Goal: Task Accomplishment & Management: Manage account settings

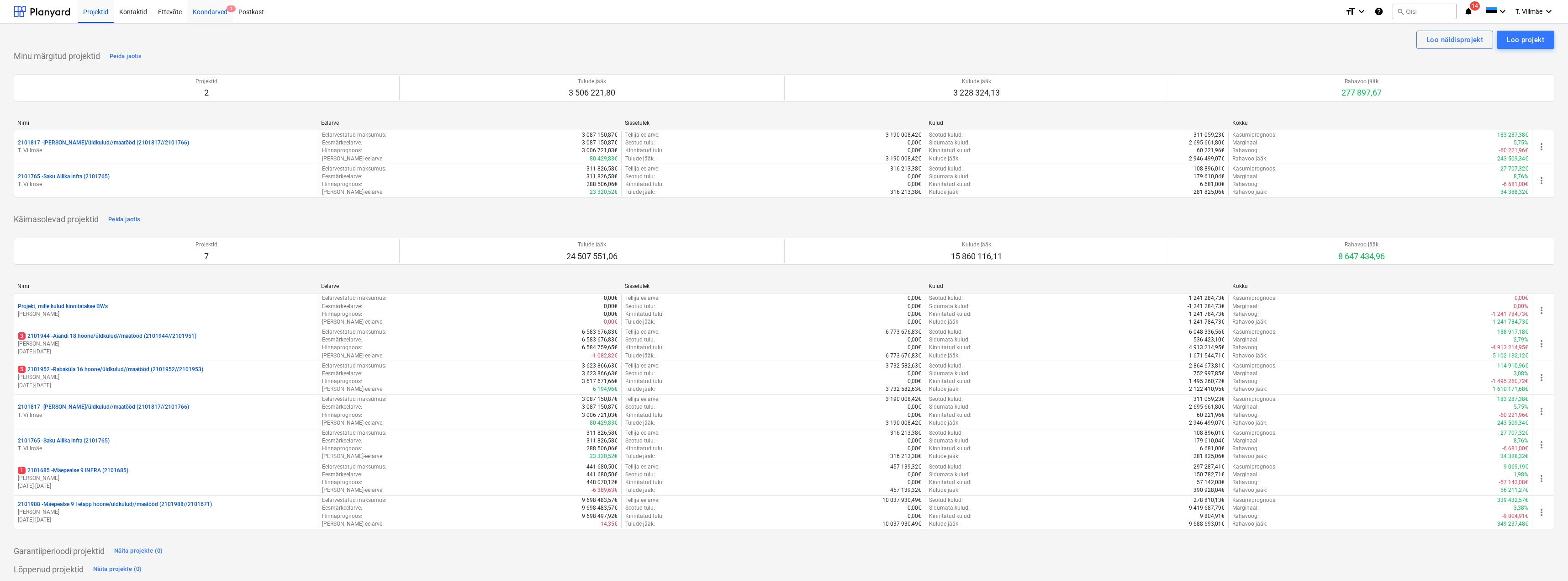
click at [210, 13] on div "Koondarved 1" at bounding box center [210, 11] width 46 height 24
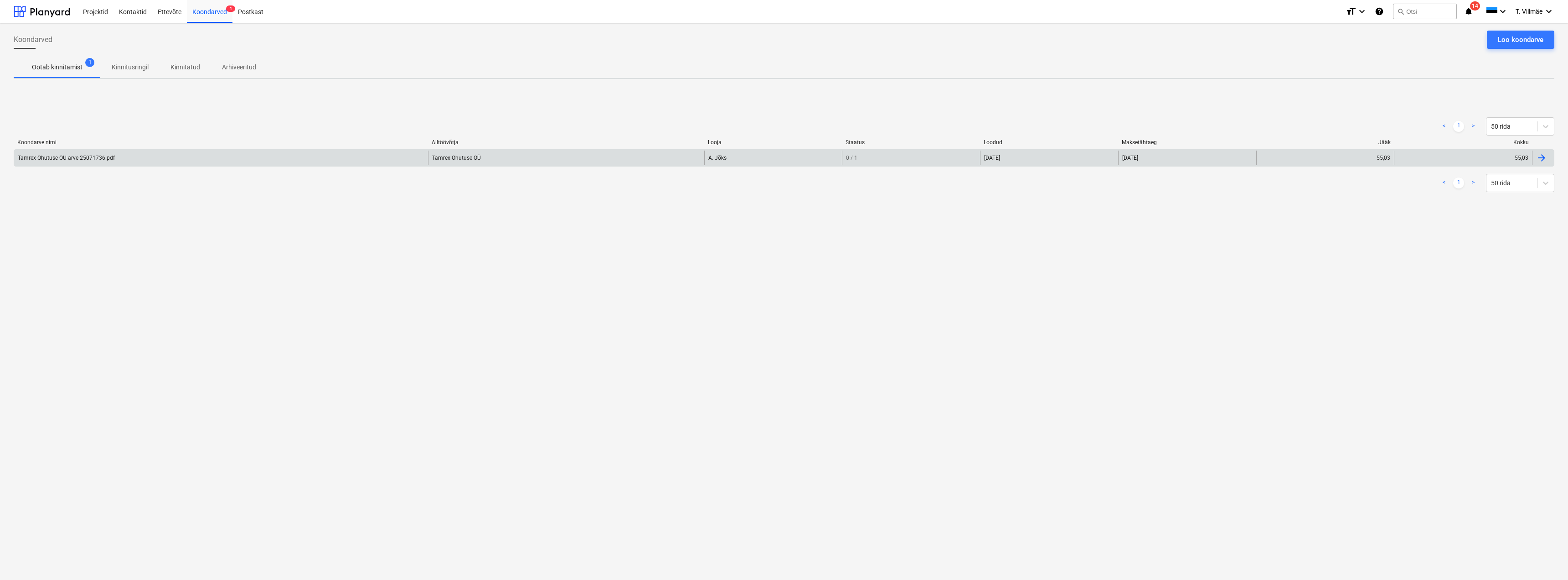
click at [60, 160] on div "Tamrex Ohutuse OU arve 25071736.pdf" at bounding box center [66, 157] width 97 height 6
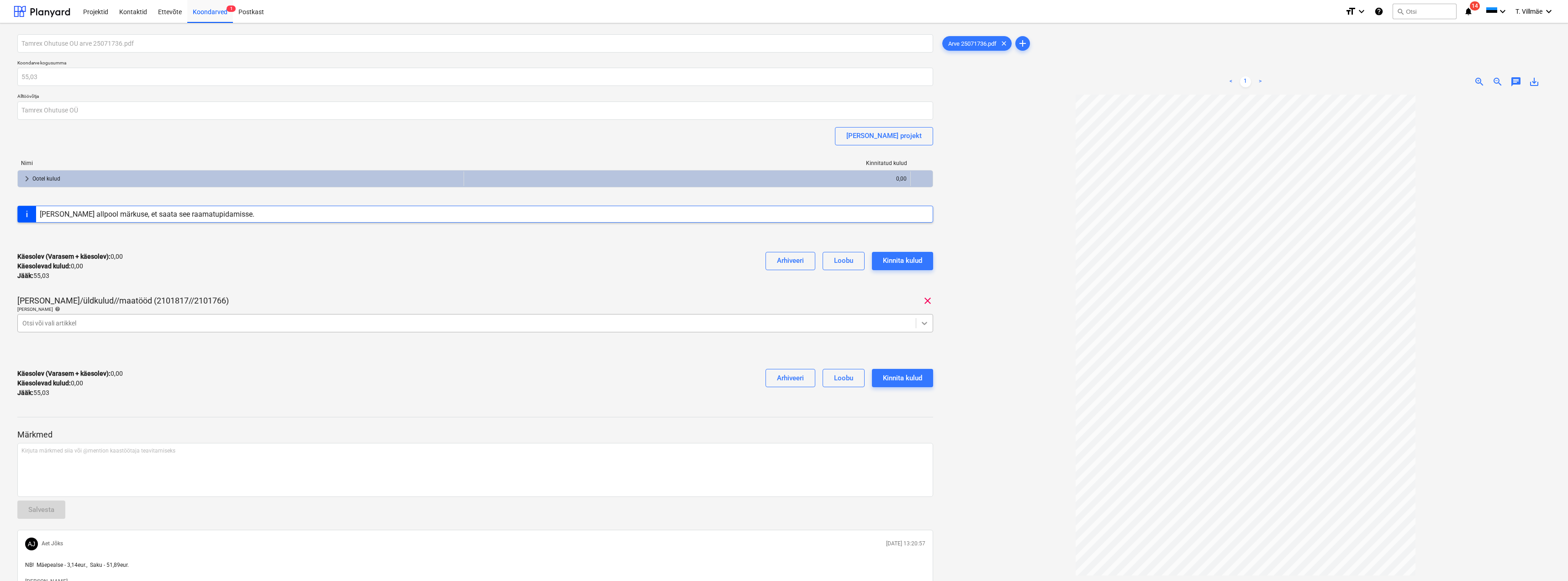
click at [923, 323] on icon at bounding box center [924, 323] width 9 height 9
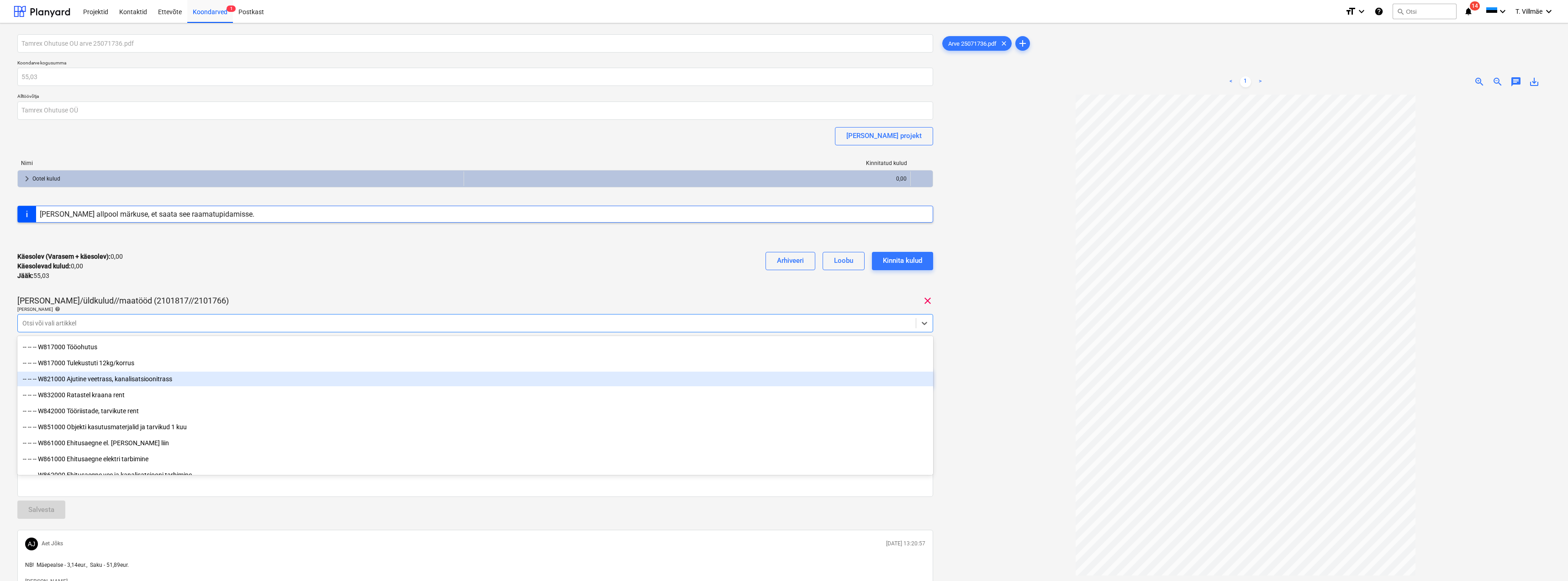
scroll to position [4840, 0]
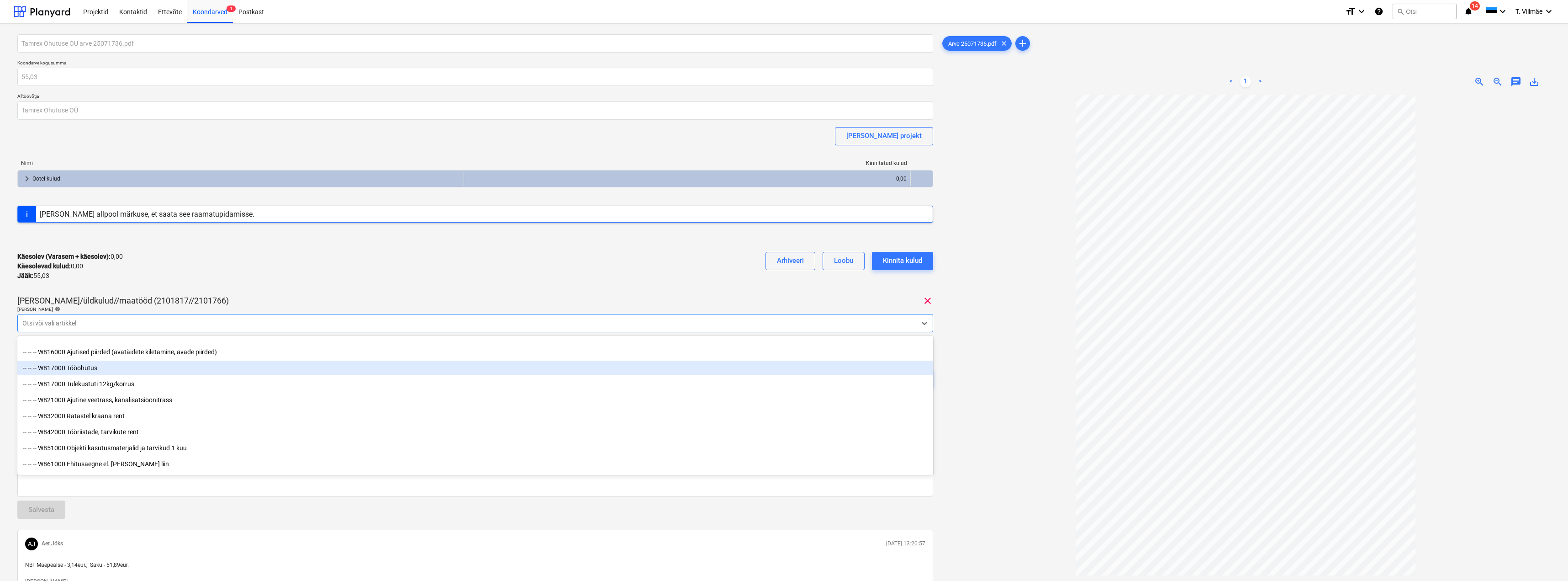
click at [90, 368] on div "-- -- -- W817000 Tööohutus" at bounding box center [475, 367] width 915 height 15
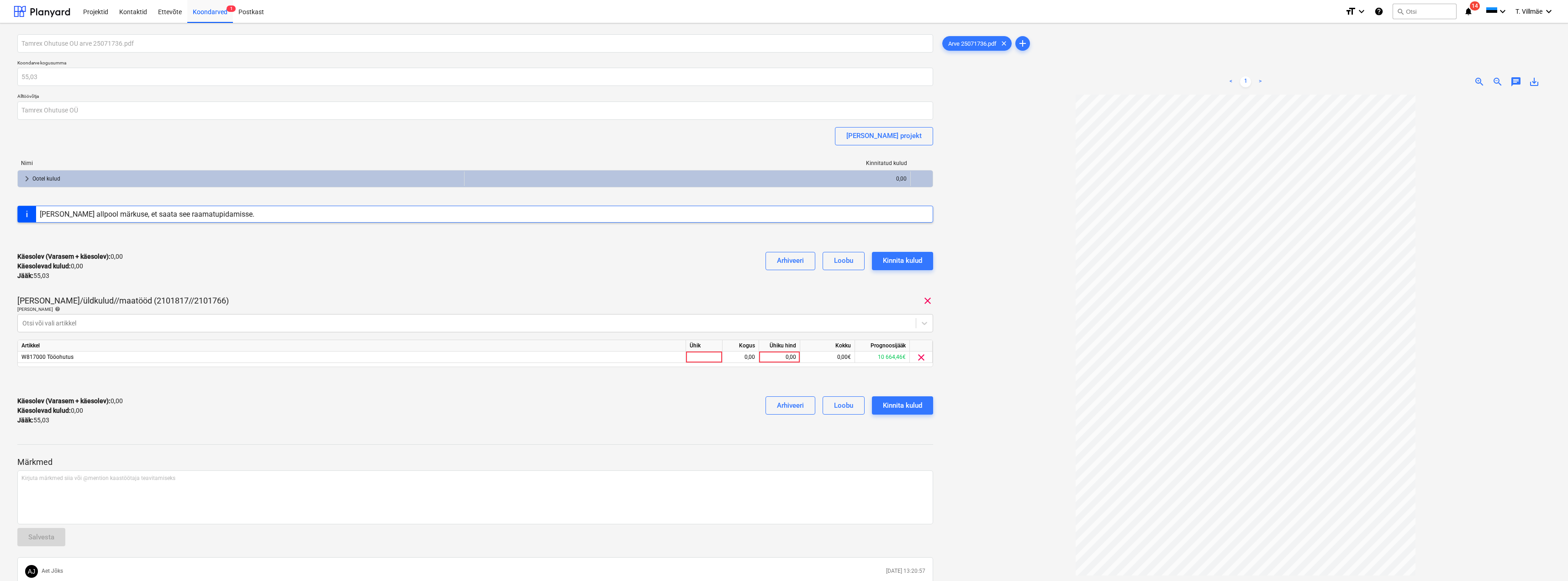
click at [272, 272] on div "Käesolev (Varasem + käesolev) : 0,00 Käesolevad kulud : 0,00 Jääk : 55,03 Arhiv…" at bounding box center [475, 265] width 915 height 43
click at [698, 360] on div at bounding box center [705, 357] width 37 height 11
type input "kmpl"
click at [740, 361] on div "0,00" at bounding box center [741, 357] width 29 height 11
type input "1"
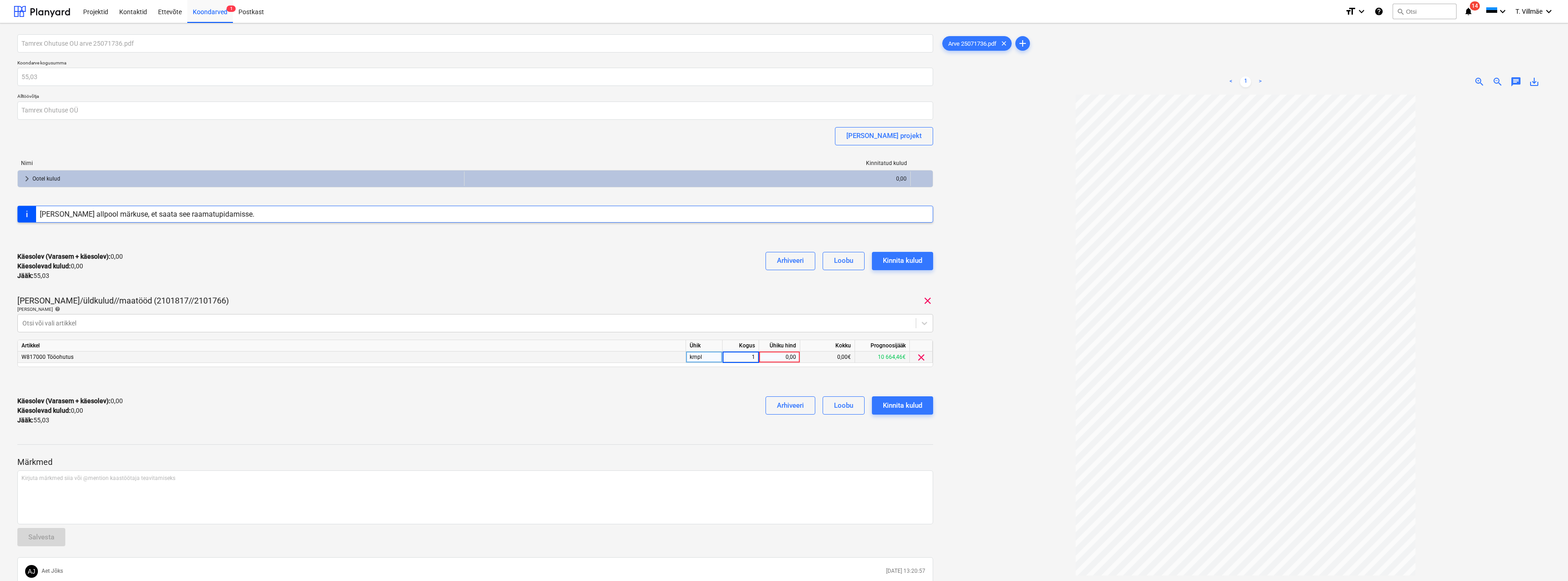
click at [775, 358] on div "0,00" at bounding box center [779, 357] width 33 height 11
type input "55,03"
click at [496, 430] on div "Käesolev (Varasem + käesolev) : 55,03 Käesolevad kulud : 55,03 Jääk : 0,00 Arhi…" at bounding box center [475, 410] width 915 height 43
click at [921, 410] on div "Kinnita kulud" at bounding box center [902, 405] width 40 height 12
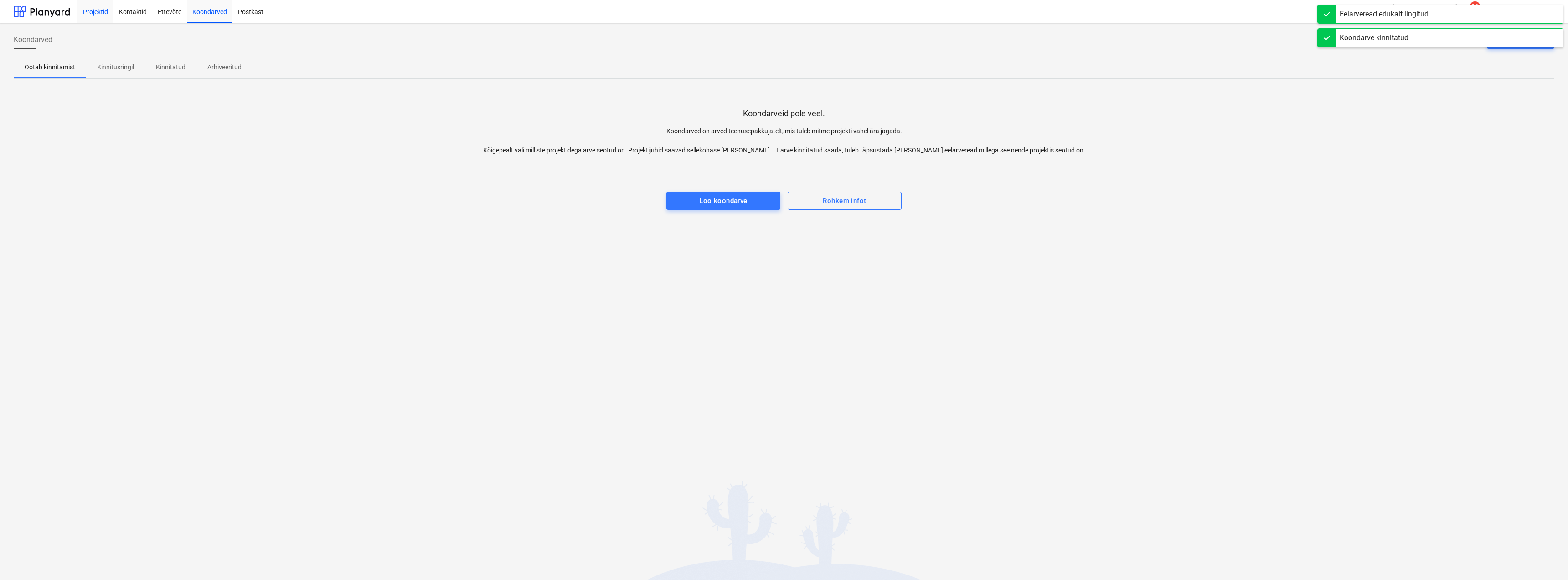
click at [103, 14] on div "Projektid" at bounding box center [95, 11] width 36 height 24
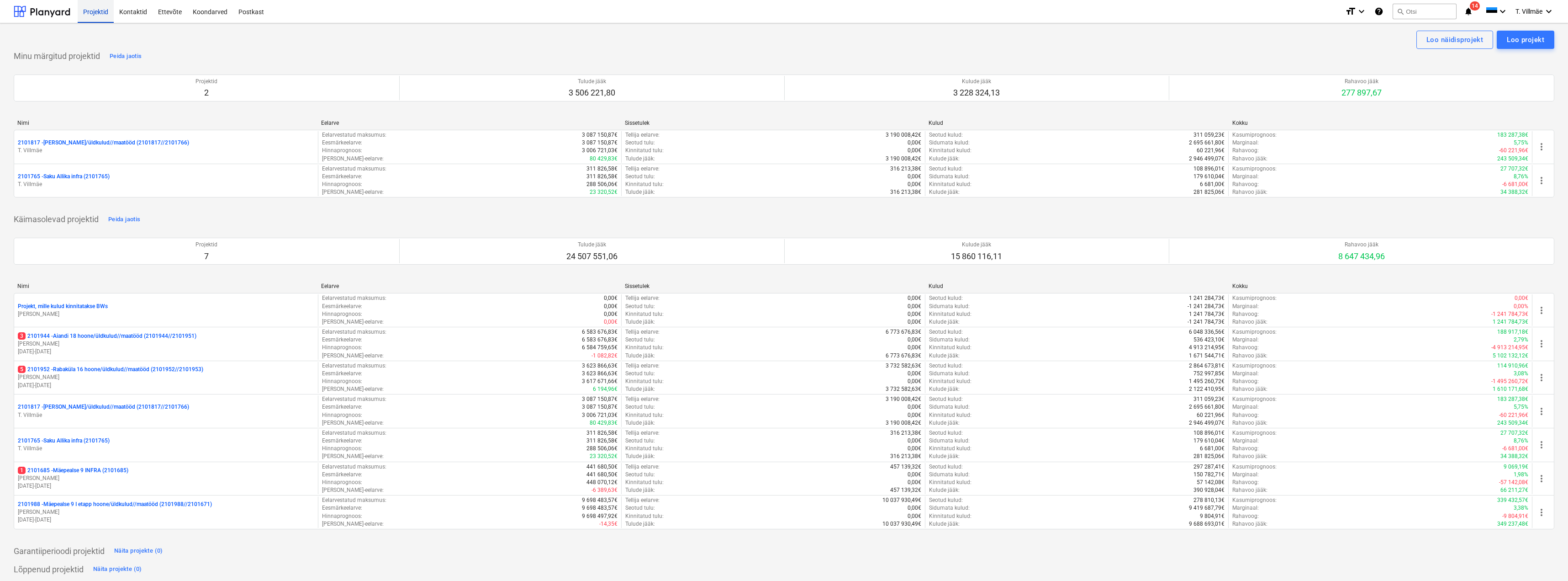
click at [98, 11] on div "Projektid" at bounding box center [95, 11] width 36 height 24
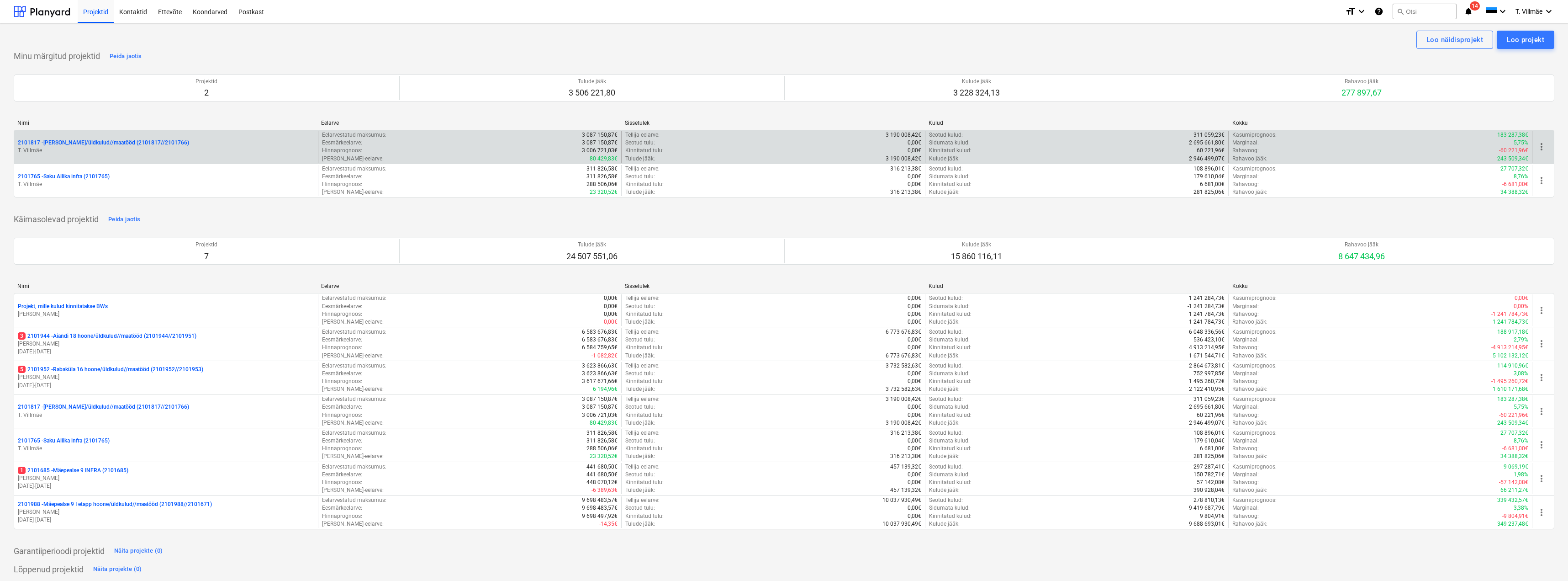
click at [74, 146] on p "2101817 - [PERSON_NAME]/üldkulud//maatööd (2101817//2101766)" at bounding box center [103, 142] width 171 height 8
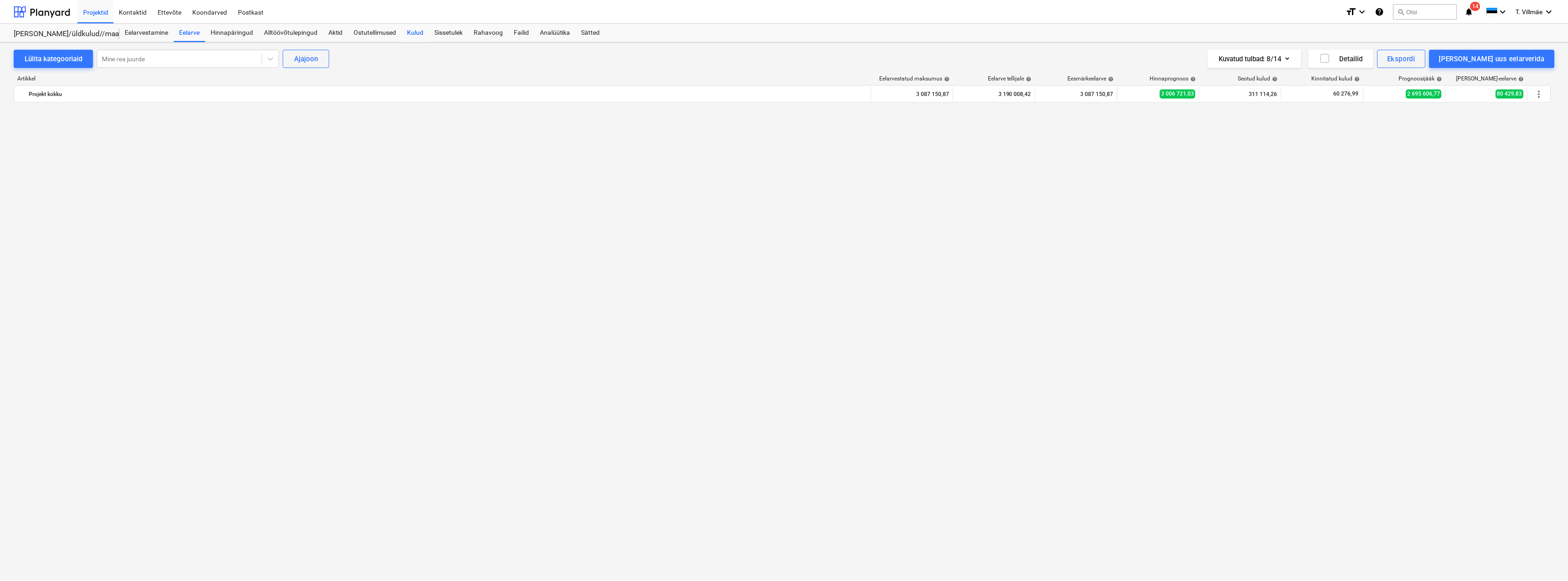
scroll to position [1006, 0]
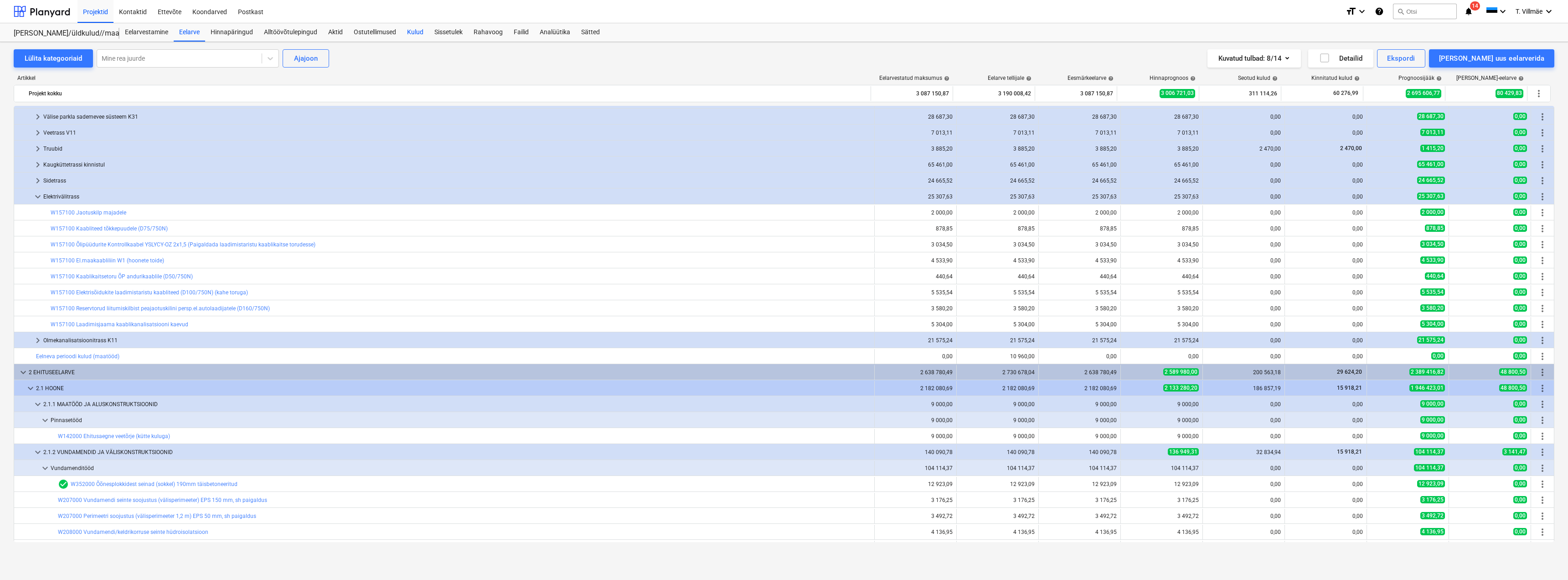
click at [417, 36] on div "Kulud" at bounding box center [415, 32] width 27 height 18
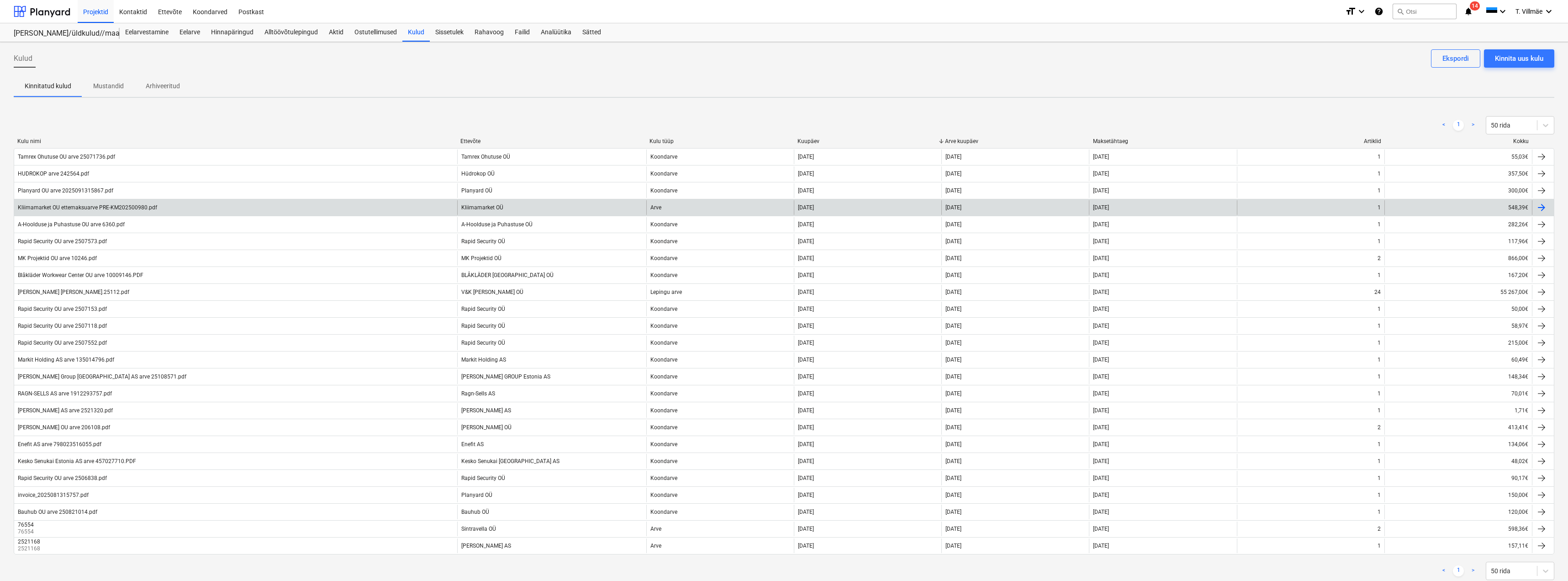
click at [1541, 207] on div at bounding box center [1541, 207] width 11 height 11
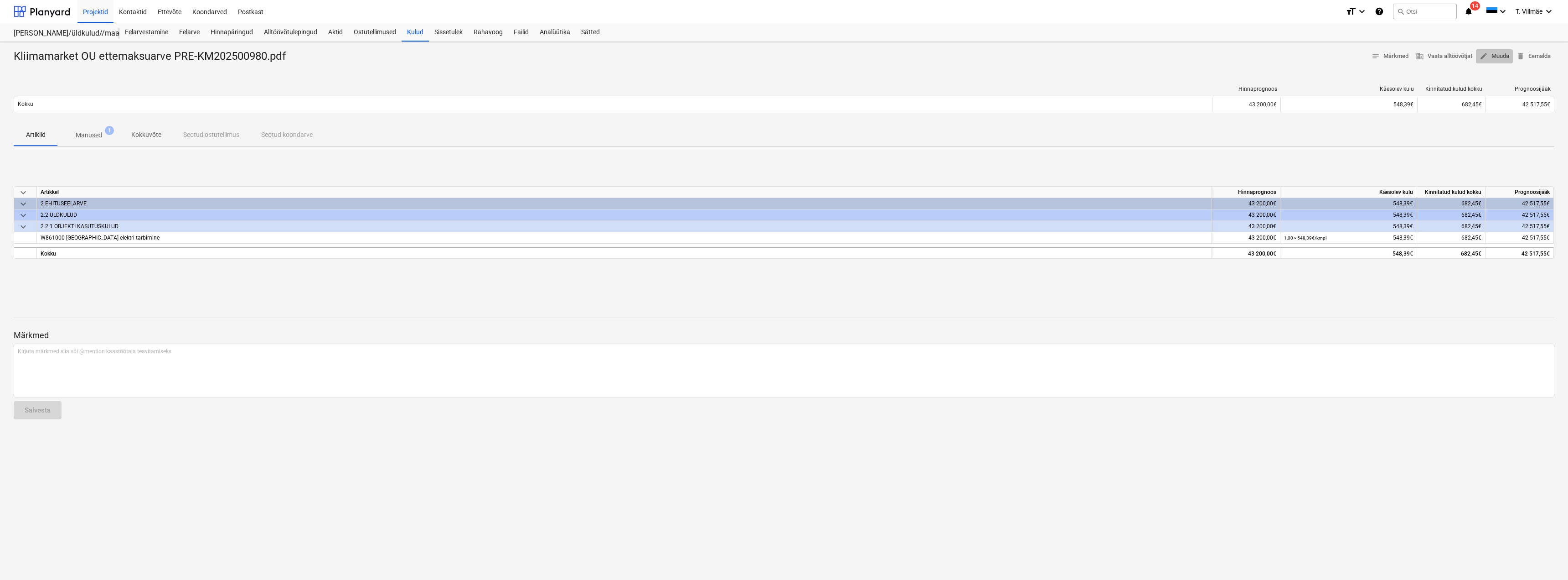
click at [1489, 59] on span "edit Muuda" at bounding box center [1495, 56] width 30 height 11
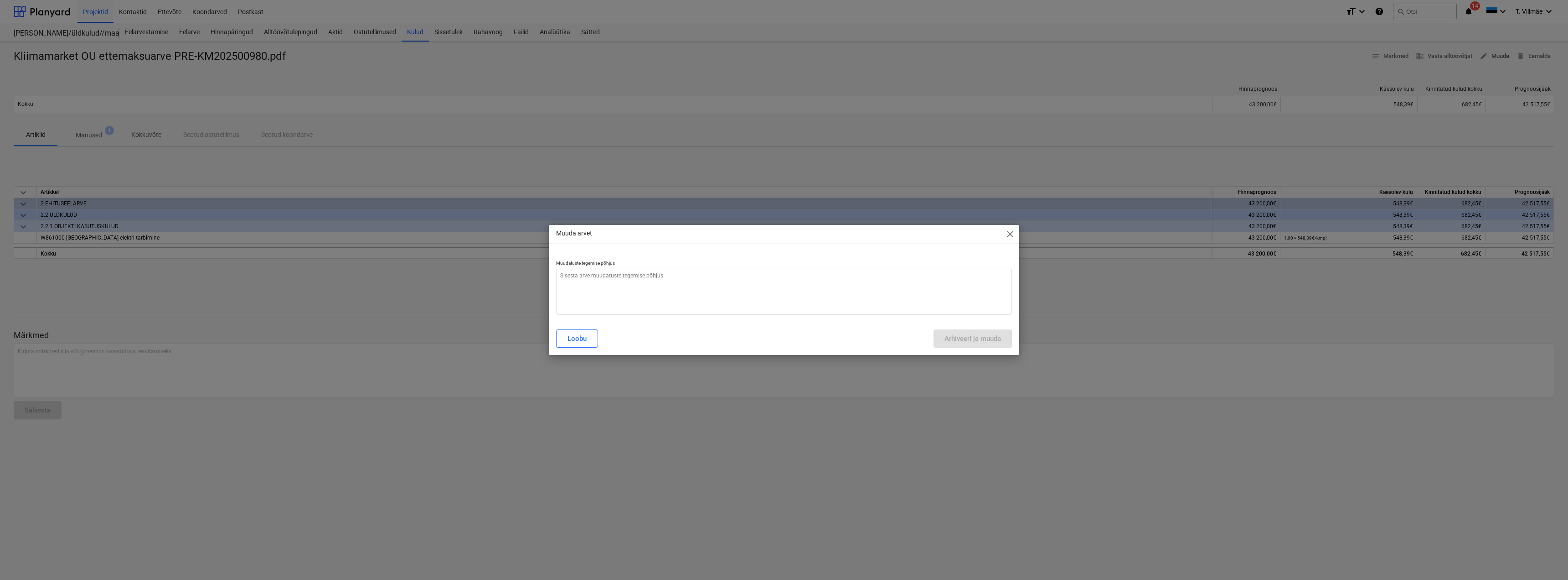
type textarea "x"
click at [635, 280] on textarea at bounding box center [784, 291] width 456 height 47
type textarea "k"
type textarea "x"
type textarea "ku"
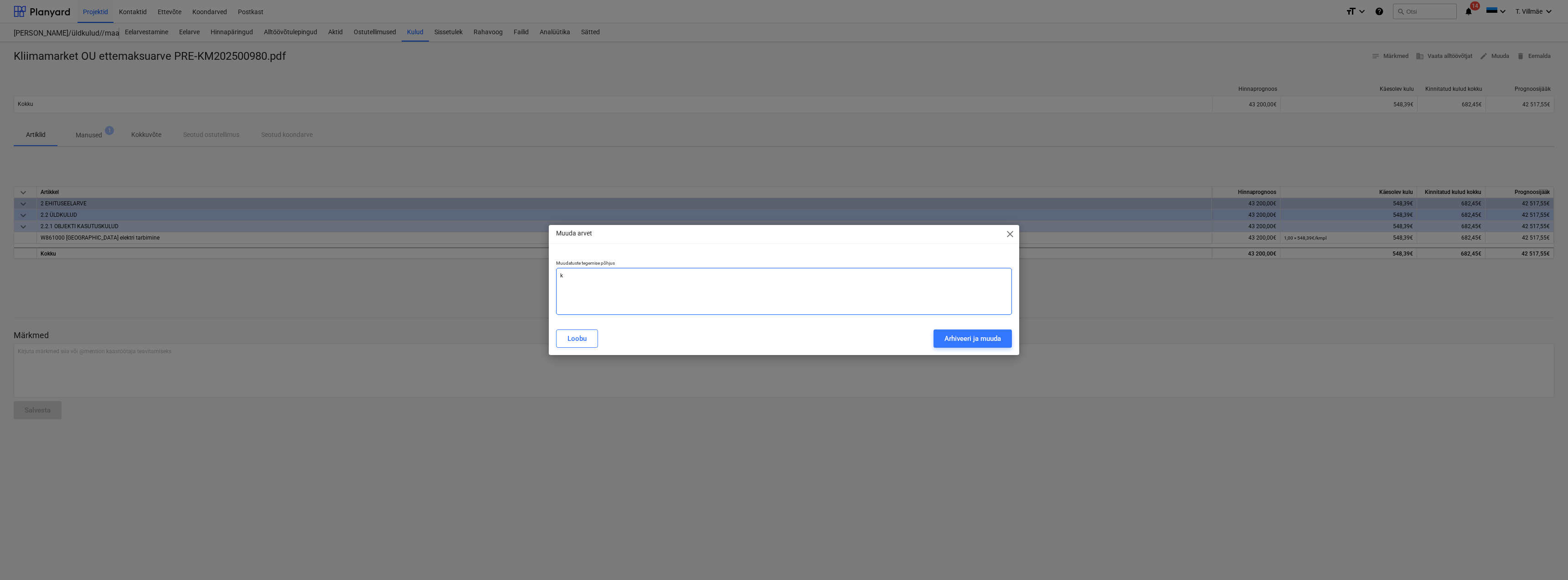
type textarea "x"
type textarea "kul"
type textarea "x"
type textarea "kulu"
type textarea "x"
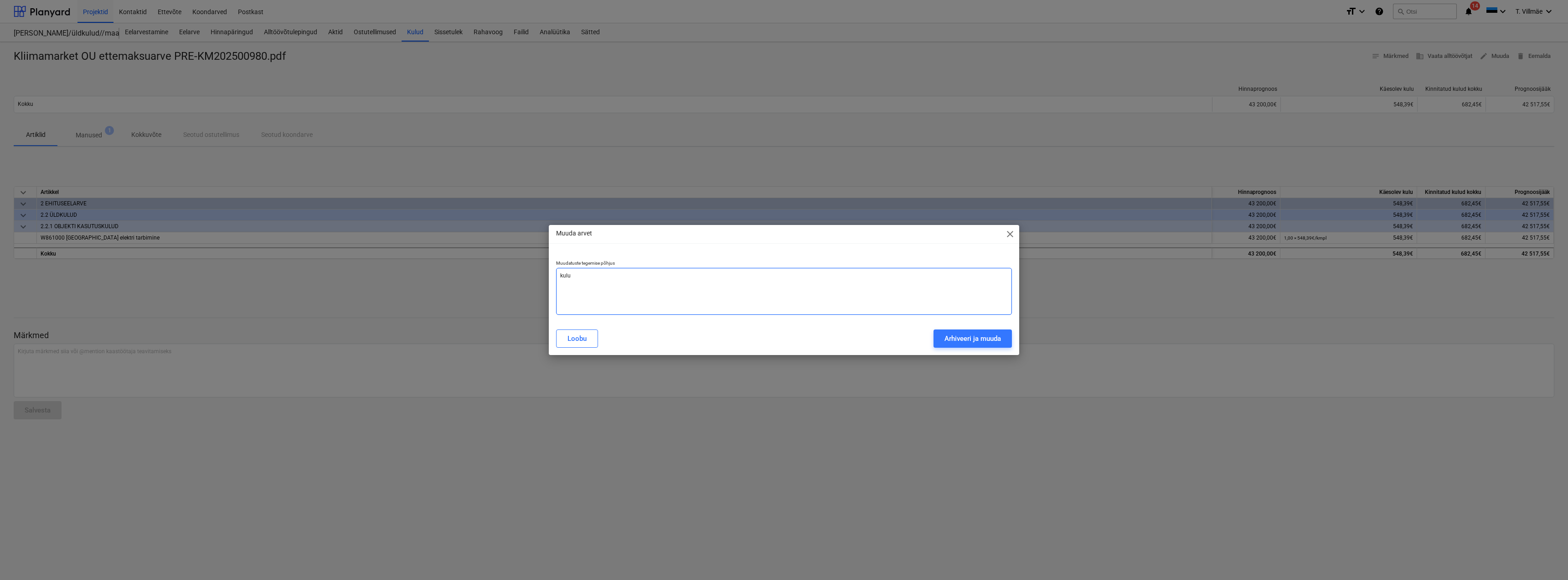
type textarea "kulu"
type textarea "x"
type textarea "kulu o"
type textarea "x"
type textarea "kulu on"
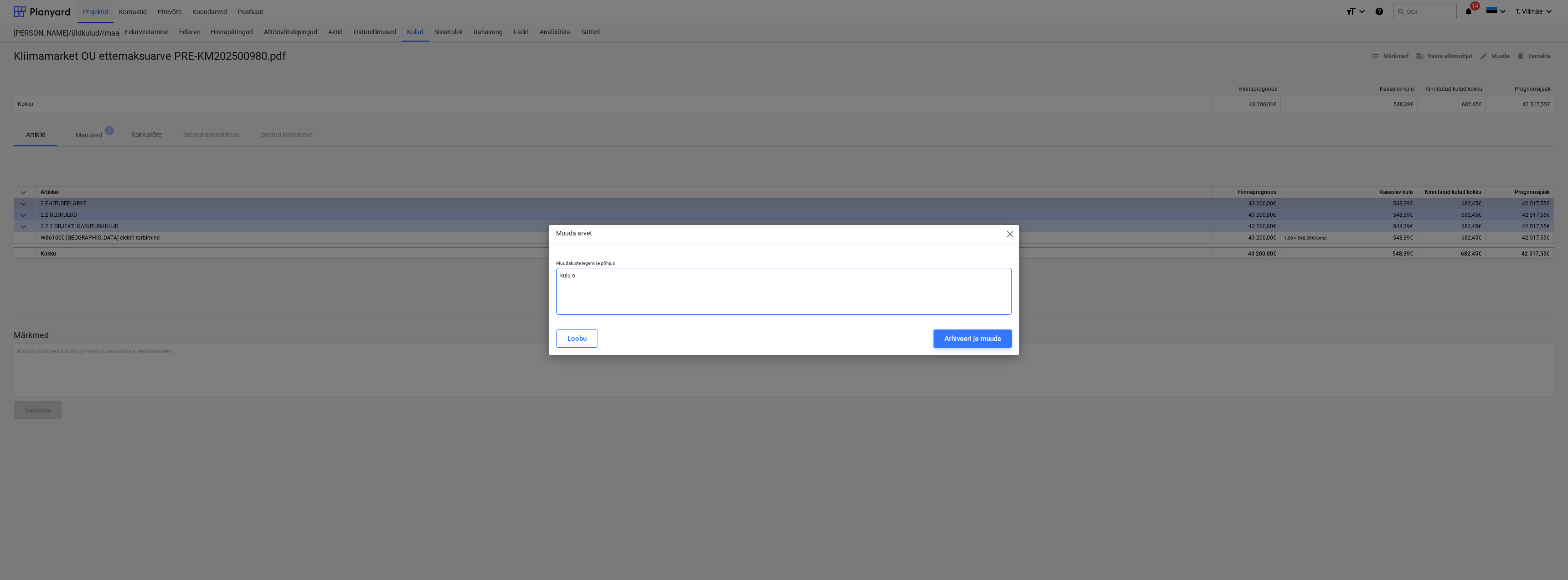
type textarea "x"
type textarea "kulu on"
type textarea "x"
type textarea "kulu on l"
type textarea "x"
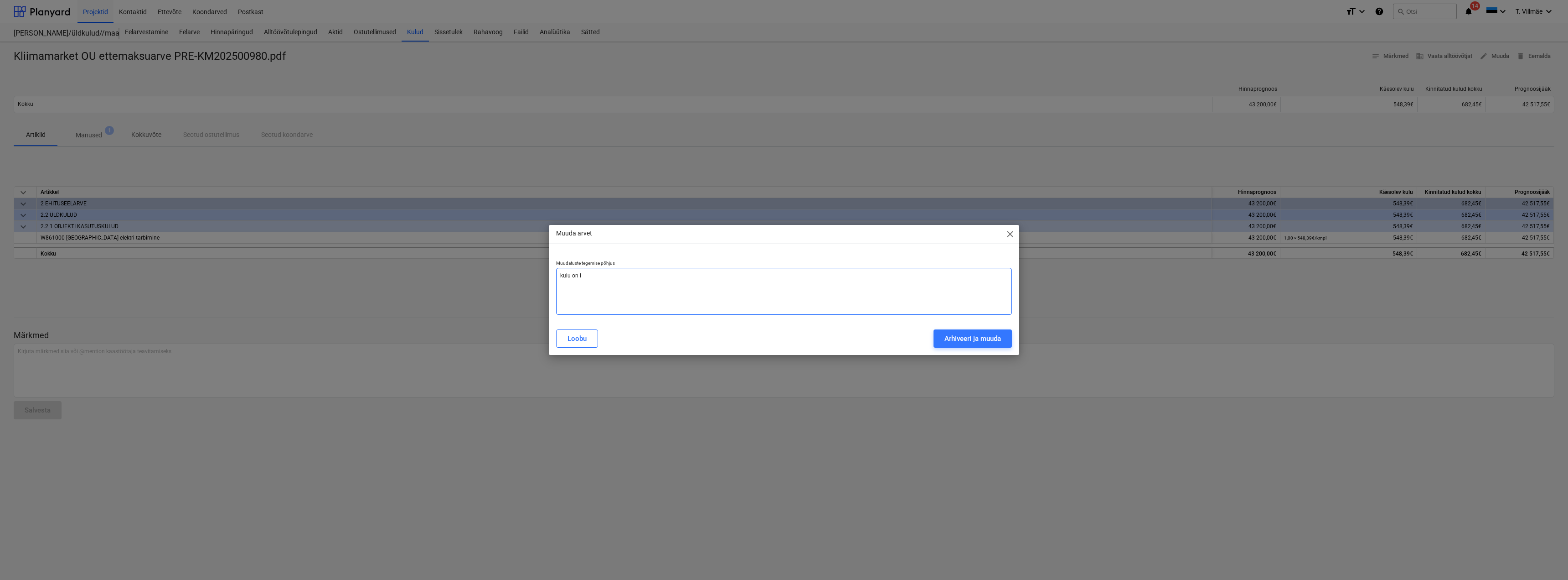
type textarea "kulu on lä"
type textarea "x"
type textarea "kulu on läi"
type textarea "x"
type textarea "kulu on läin"
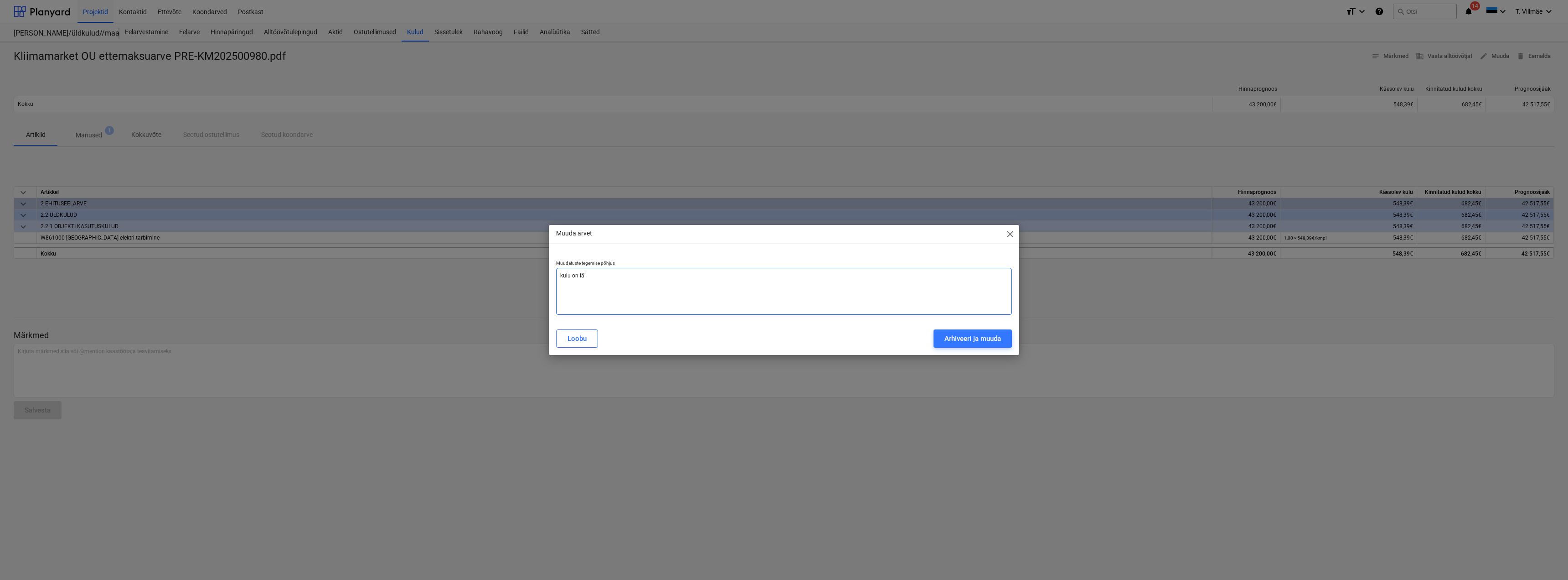
type textarea "x"
type textarea "kulu on läinu"
type textarea "x"
type textarea "kulu on läinud"
type textarea "x"
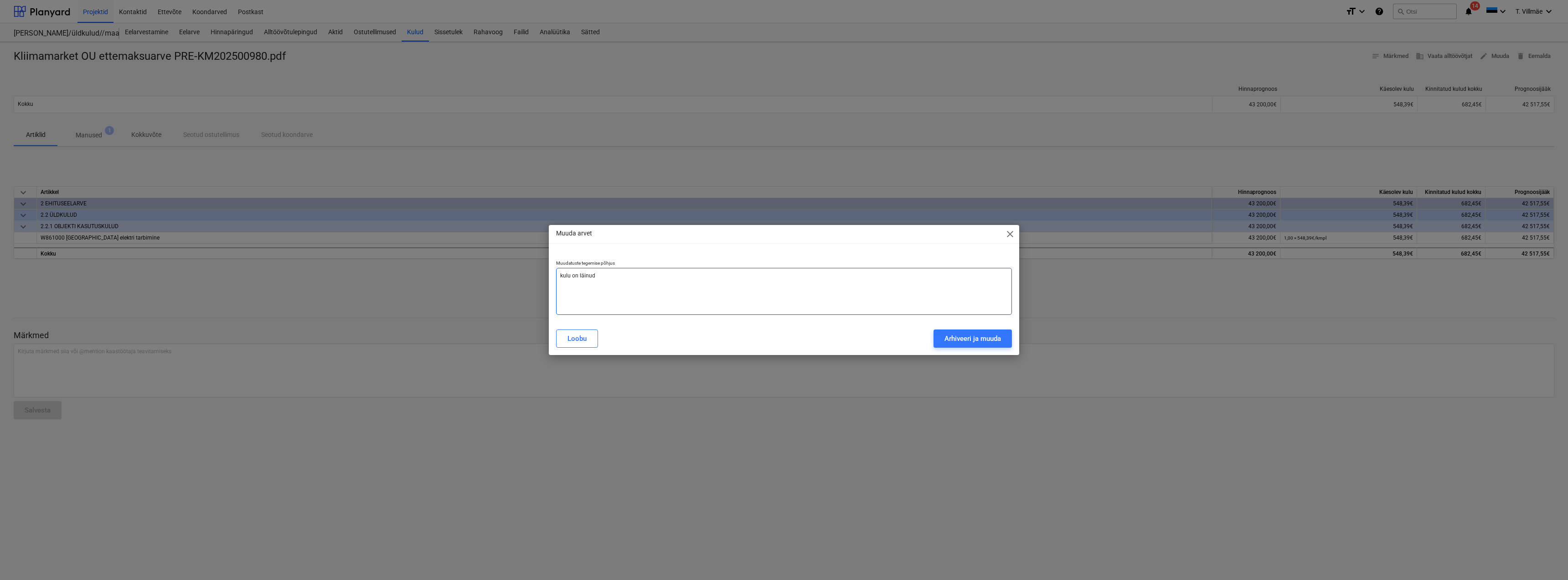
type textarea "kulu on läinud"
type textarea "x"
type textarea "kulu on läinud v"
type textarea "x"
type textarea "kulu on läinud va"
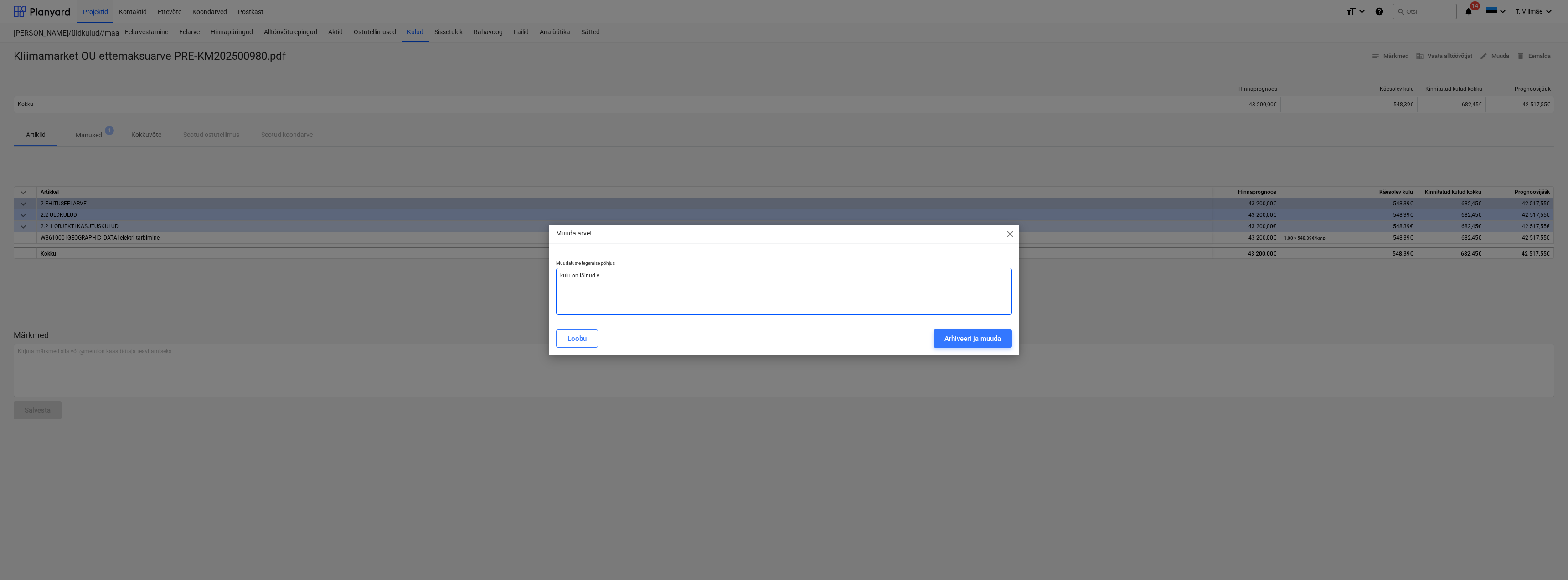
type textarea "x"
type textarea "kulu on läinud val"
type textarea "x"
type textarea "kulu on läinud vale"
type textarea "x"
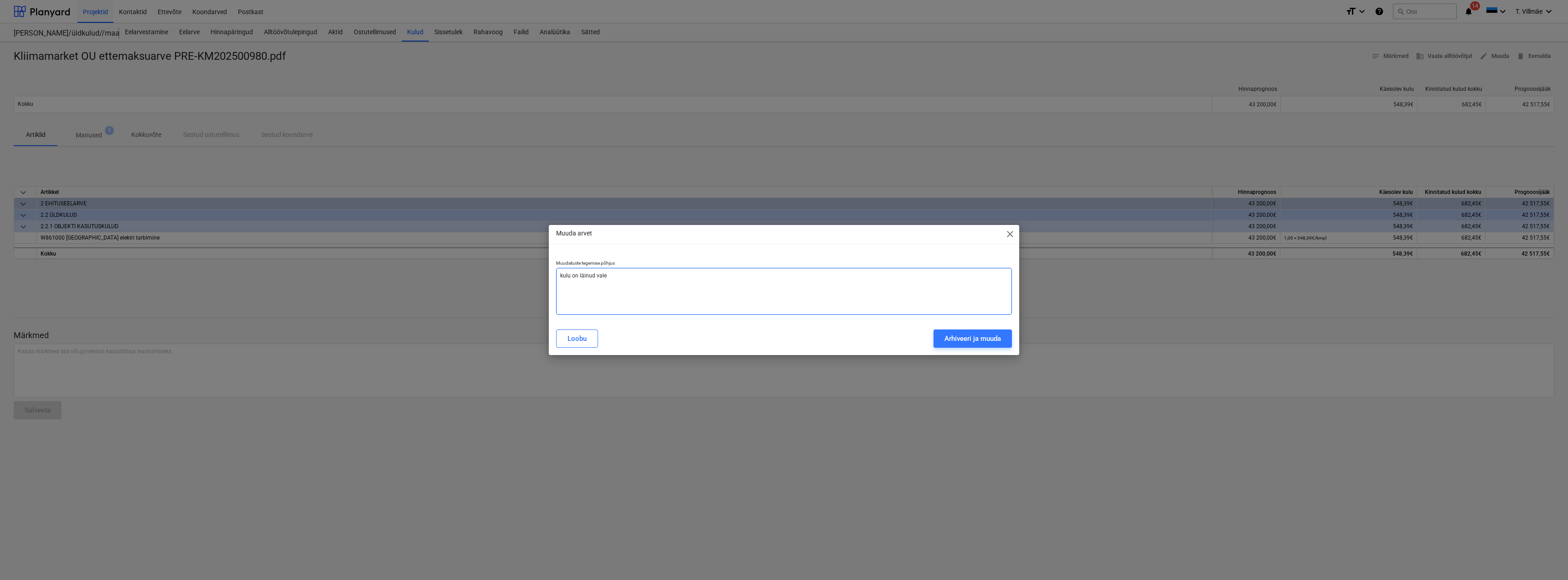
type textarea "kulu on läinud valel"
type textarea "x"
type textarea "kulu on [PERSON_NAME]"
type textarea "x"
click at [565, 277] on textarea "kulu on [PERSON_NAME]" at bounding box center [784, 291] width 456 height 47
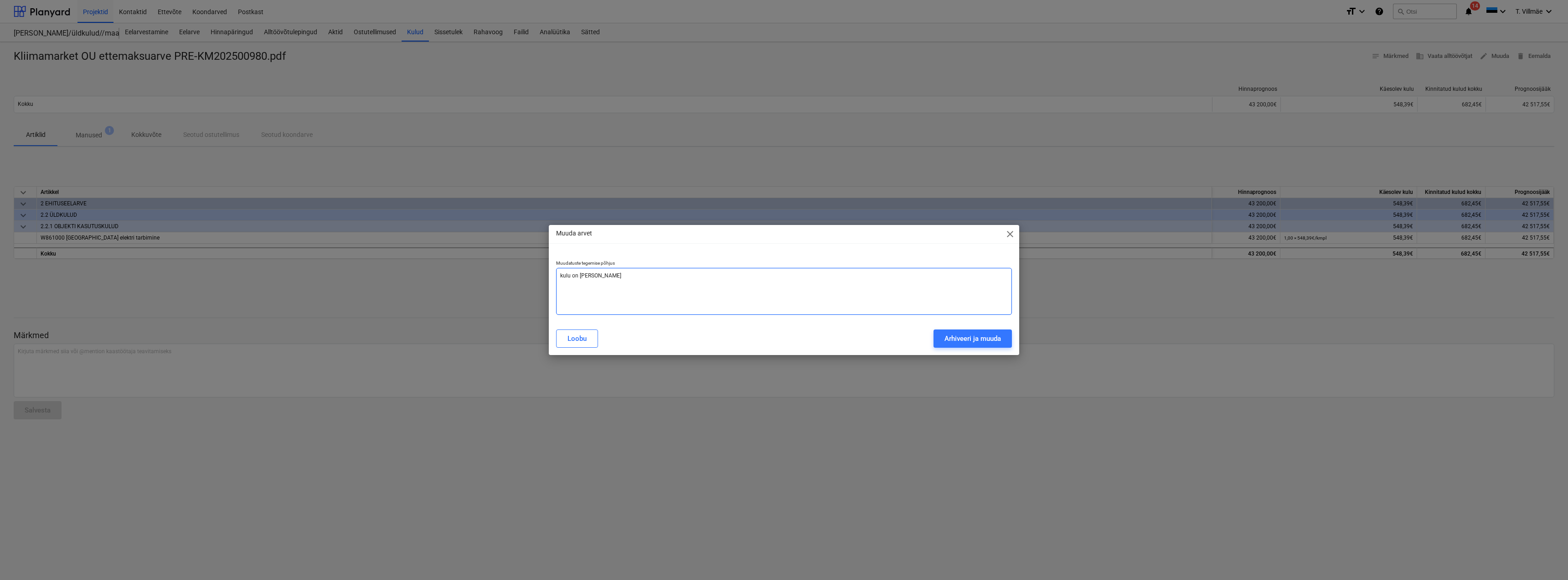
click at [562, 277] on textarea "kulu on [PERSON_NAME]" at bounding box center [784, 291] width 456 height 47
type textarea "ulu on läinud valele"
type textarea "x"
type textarea "Kulu on [PERSON_NAME]"
type textarea "x"
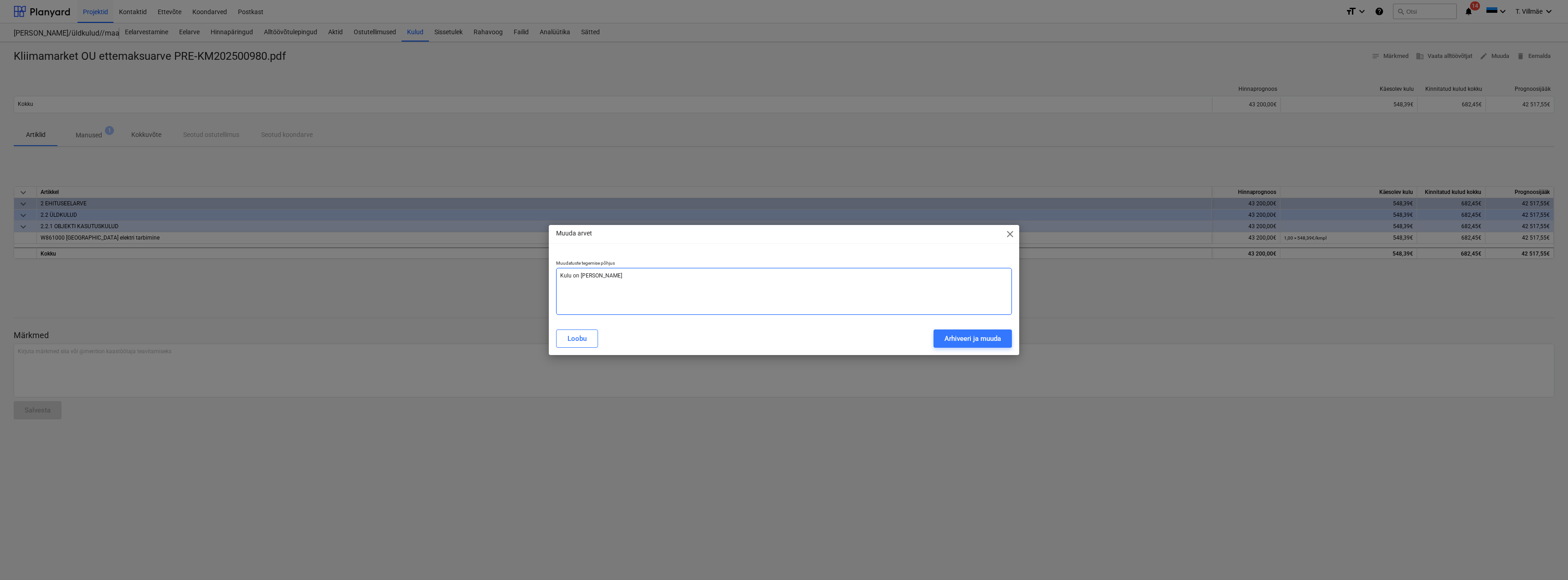
click at [615, 277] on textarea "Kulu on [PERSON_NAME]" at bounding box center [784, 291] width 456 height 47
type textarea "Kulu on [PERSON_NAME]"
type textarea "x"
type textarea "Kulu on läinud valele r"
type textarea "x"
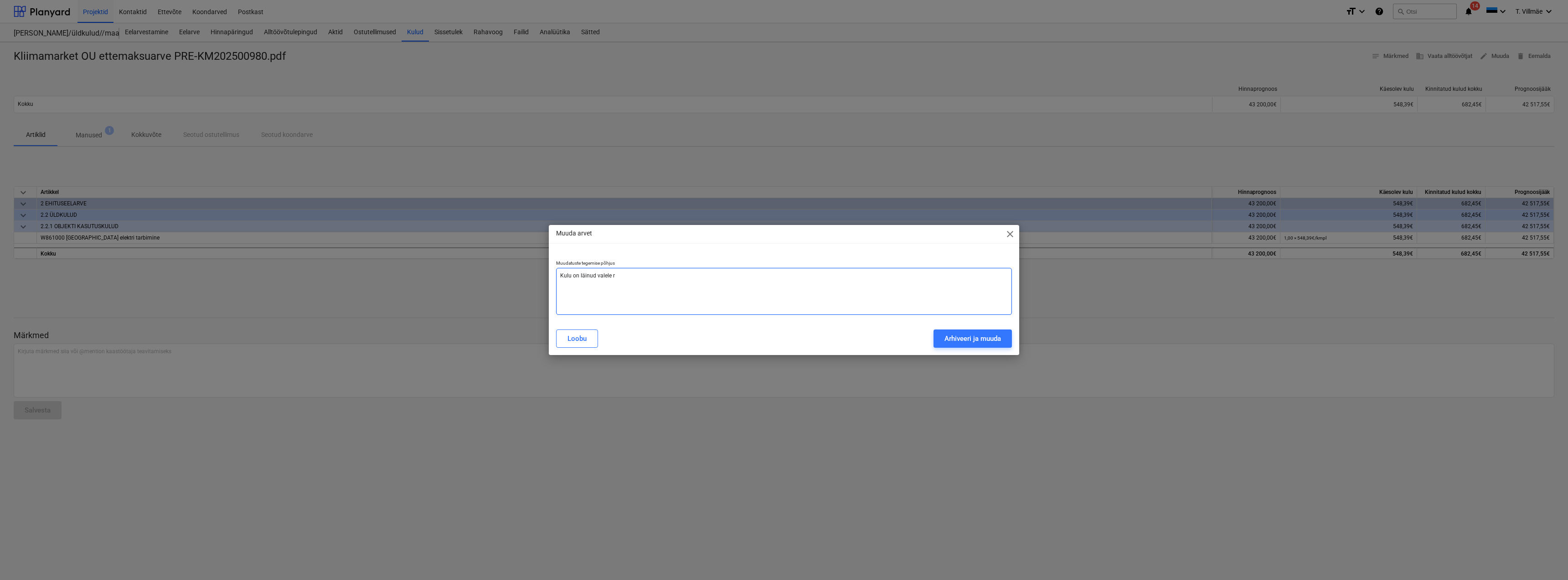
type textarea "Kulu on läinud valele re"
type textarea "x"
type textarea "Kulu on läinud valele rea"
type textarea "x"
type textarea "Kulu on läinud valele real"
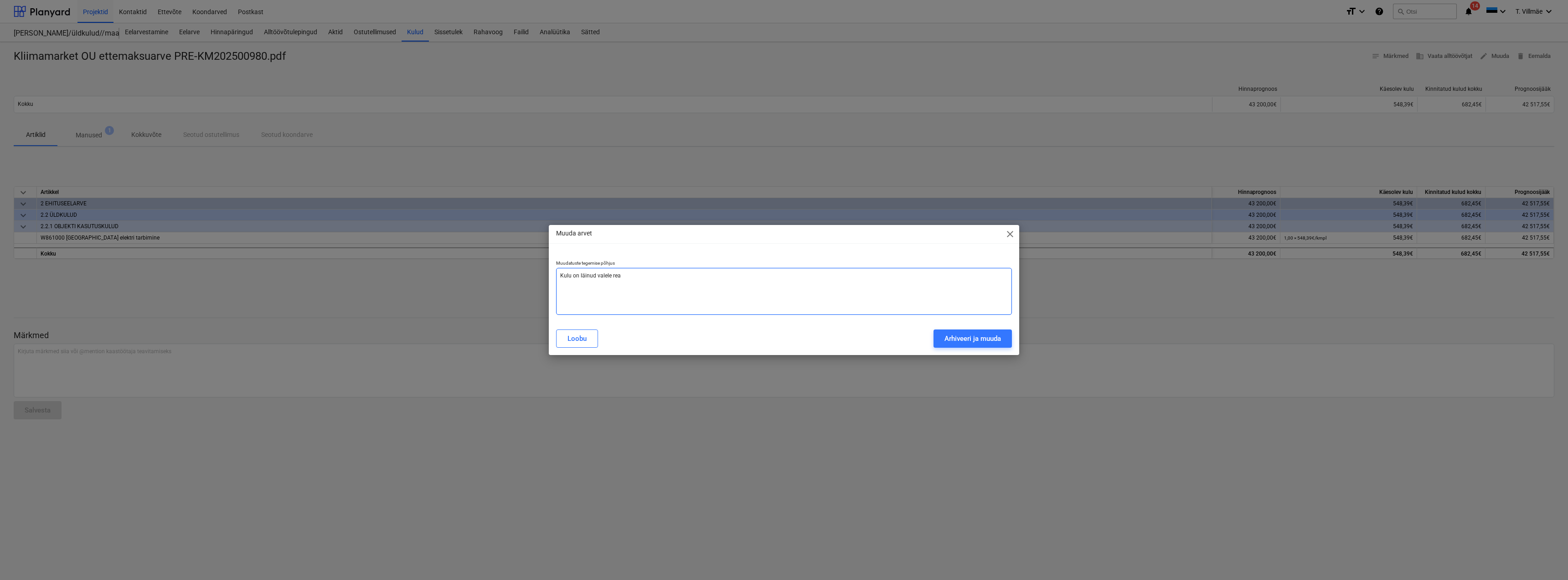
type textarea "x"
type textarea "Kulu on läinud valele [PERSON_NAME]"
type textarea "x"
type textarea "Kulu on läinud valele [PERSON_NAME]."
type textarea "x"
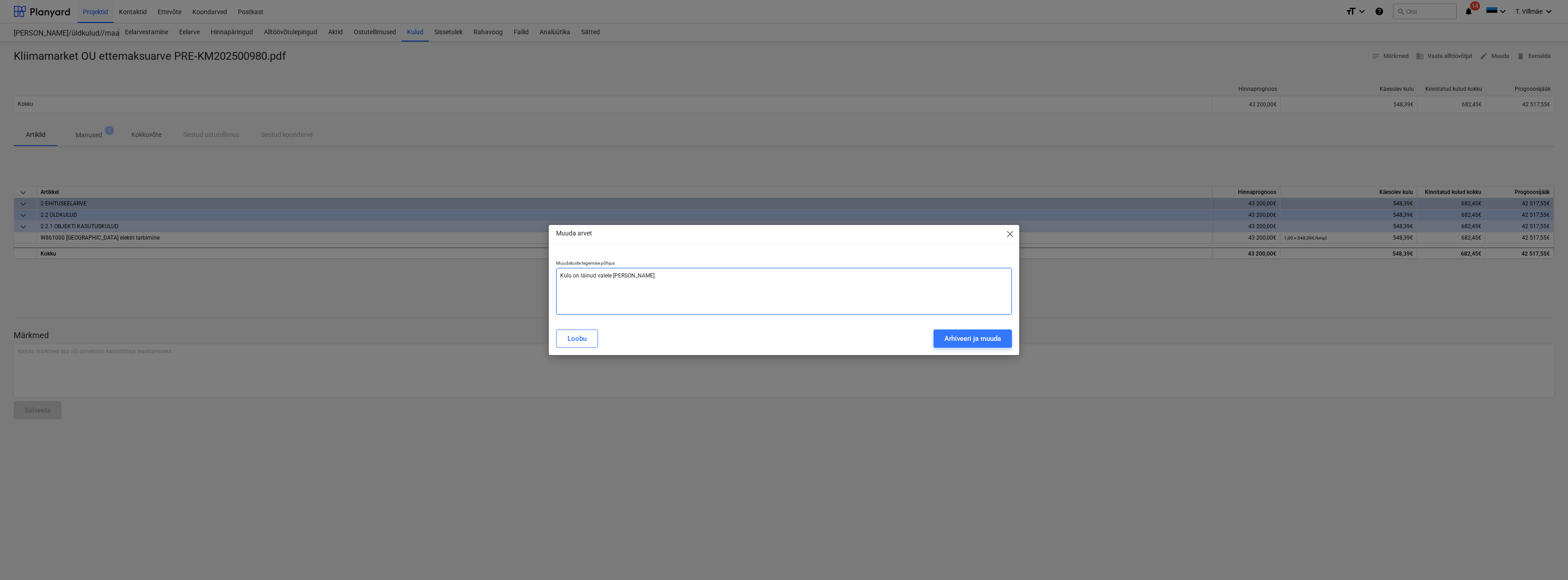
type textarea "Kulu on läinud valele [PERSON_NAME]"
type textarea "x"
type textarea "Kulu on läinud valele real"
type textarea "x"
type textarea "Kulu on läinud valele rea"
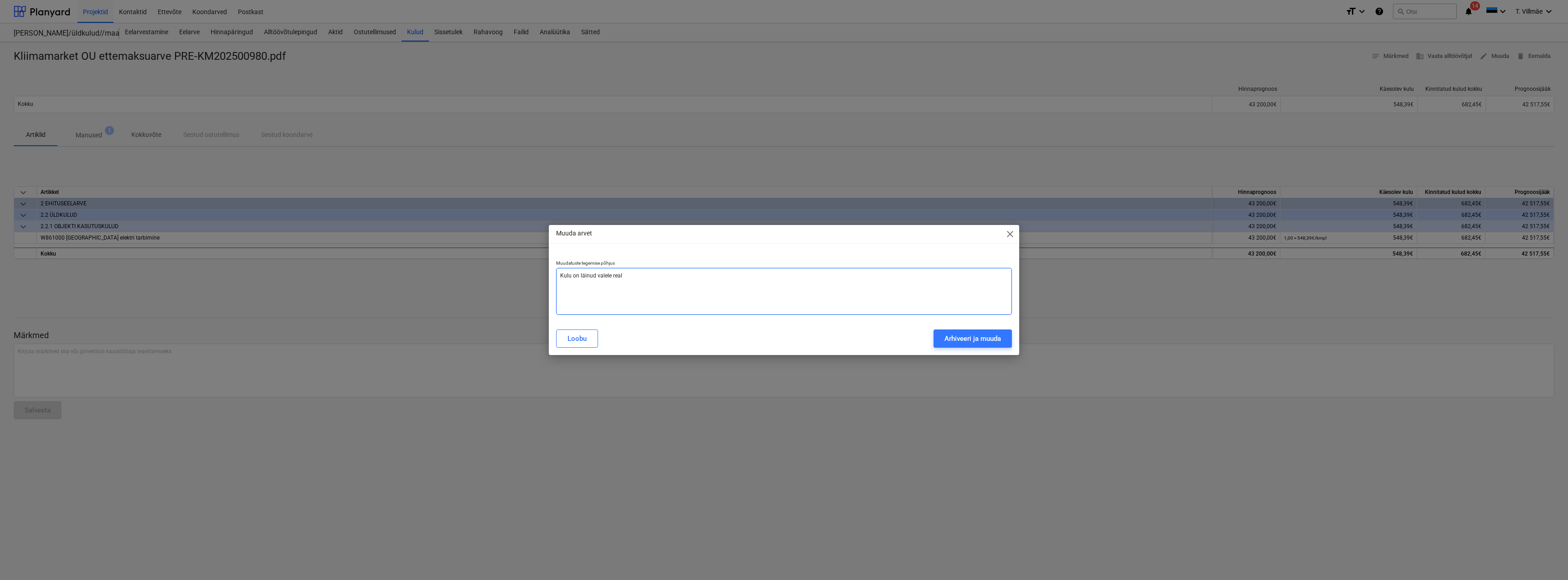
type textarea "x"
type textarea "Kulu on läinud valele re"
type textarea "x"
type textarea "Kulu on läinud valele r"
type textarea "x"
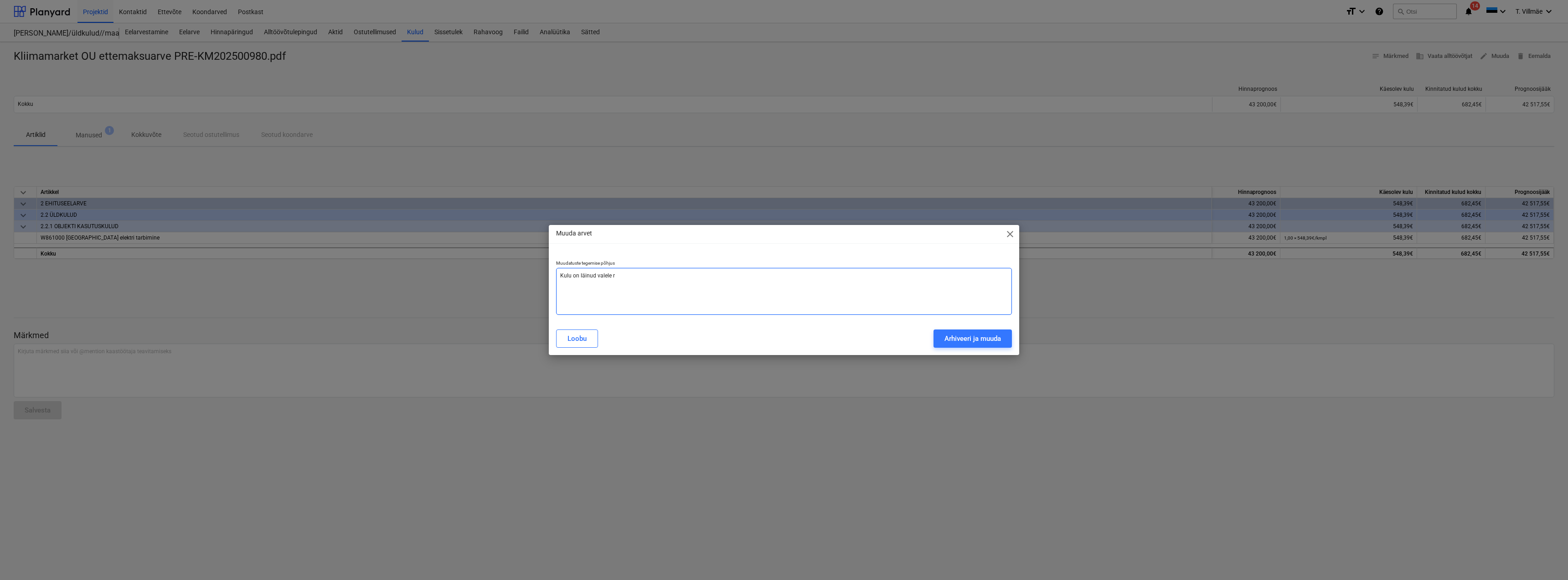
type textarea "Kulu on [PERSON_NAME]"
type textarea "x"
type textarea "Kulu on [PERSON_NAME]"
type textarea "x"
type textarea "Kulu on [PERSON_NAME]"
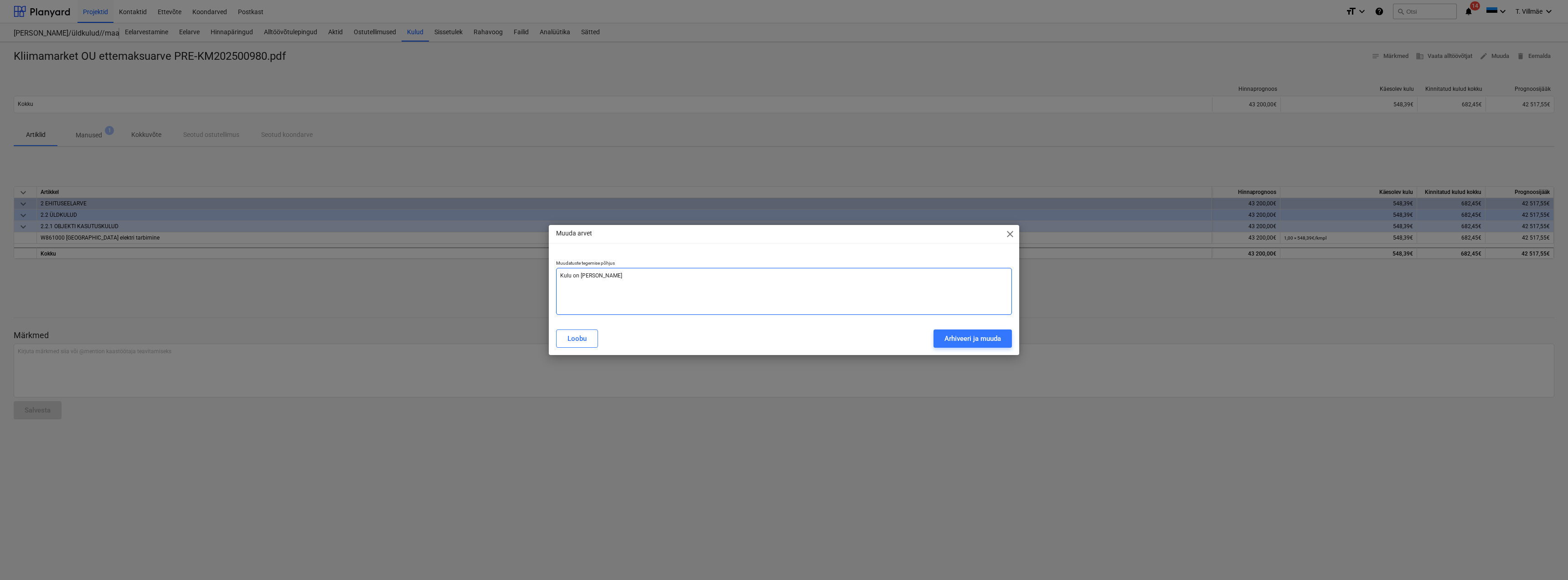
type textarea "x"
type textarea "Kulu on läinud valele r"
type textarea "x"
type textarea "Kulu on läinud valele re"
type textarea "x"
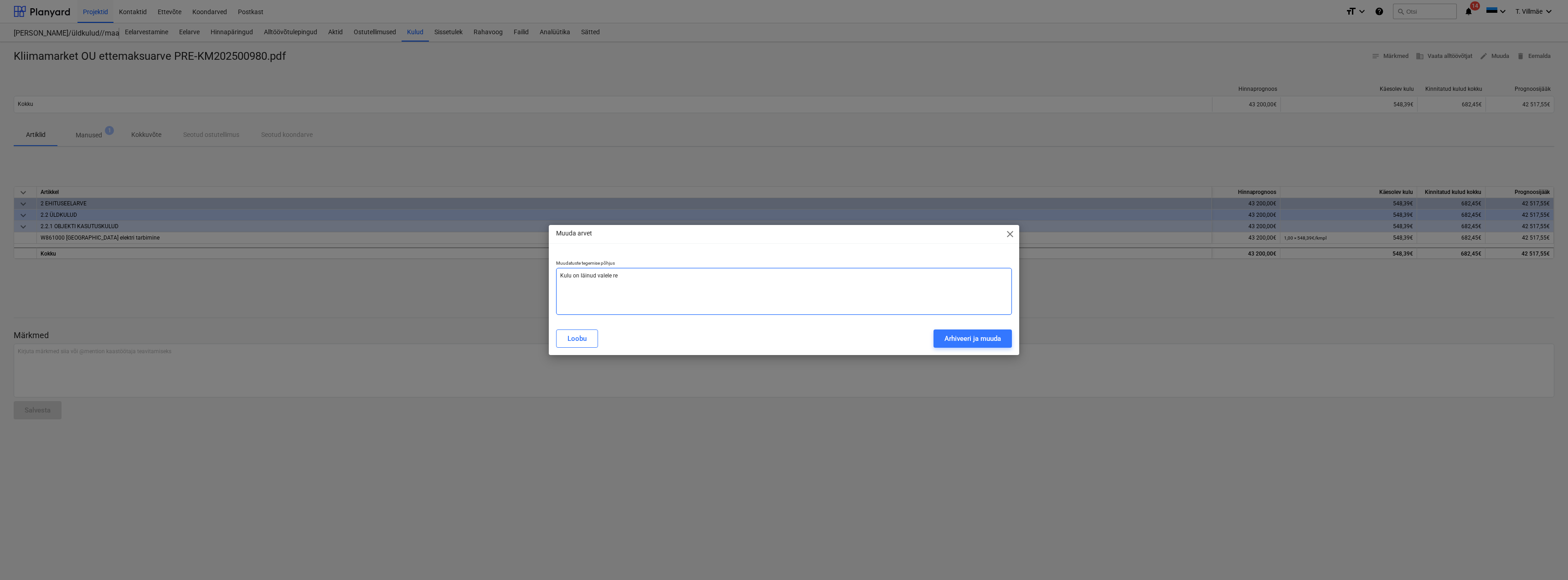
type textarea "Kulu on läinud valele rea"
type textarea "x"
type textarea "Kulu on läinud valele real"
type textarea "x"
type textarea "Kulu on läinud valele [PERSON_NAME]"
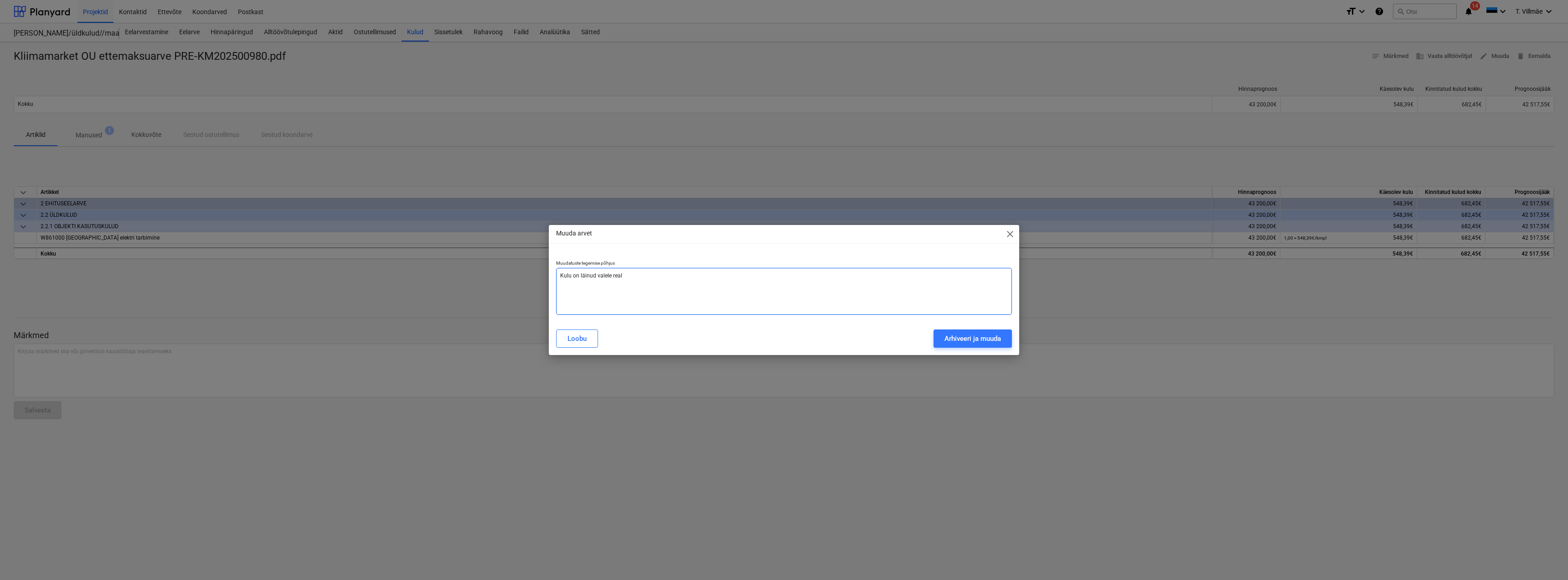
type textarea "x"
type textarea "Kulu on läinud valele [PERSON_NAME],"
type textarea "x"
type textarea "Kulu on läinud valele [PERSON_NAME],"
type textarea "x"
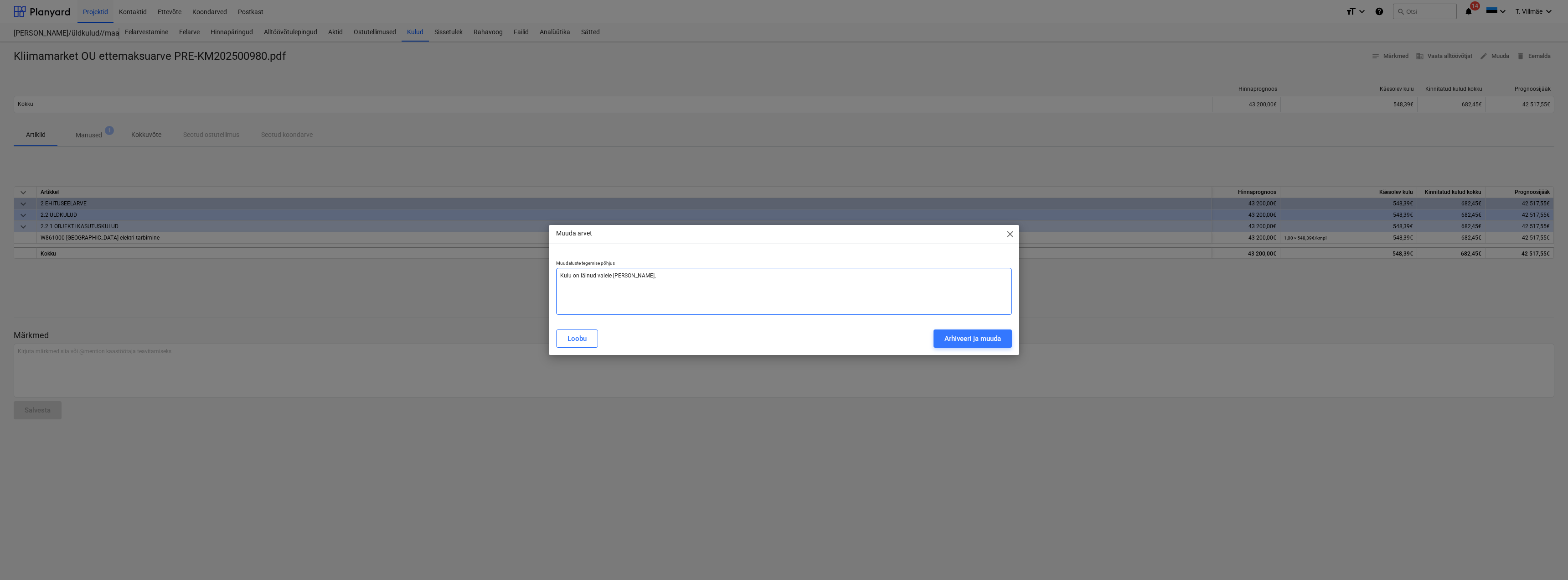
type textarea "Kulu on läinud valele [PERSON_NAME], p"
type textarea "x"
type textarea "Kulu on läinud valele [PERSON_NAME]"
type textarea "x"
type textarea "Kulu on läinud valele [PERSON_NAME], peb"
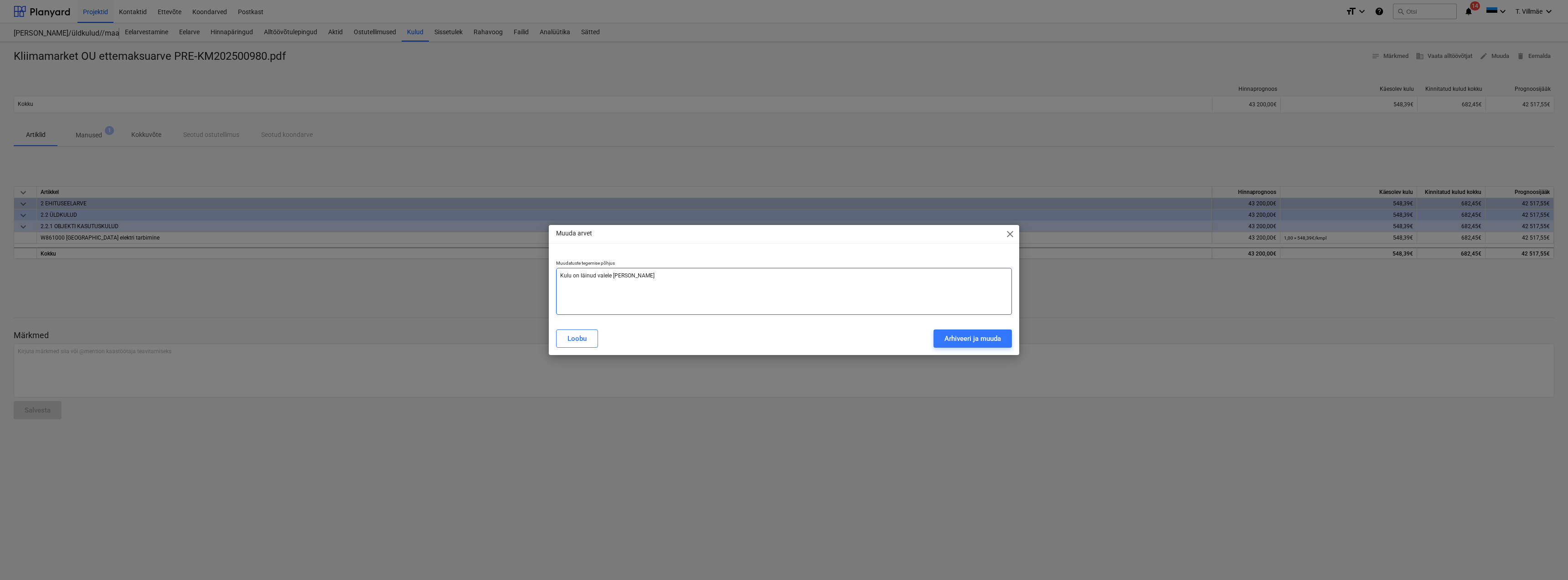
type textarea "x"
type textarea "Kulu on läinud valele [PERSON_NAME], peba"
type textarea "x"
type textarea "Kulu on läinud valele [PERSON_NAME], peba"
type textarea "x"
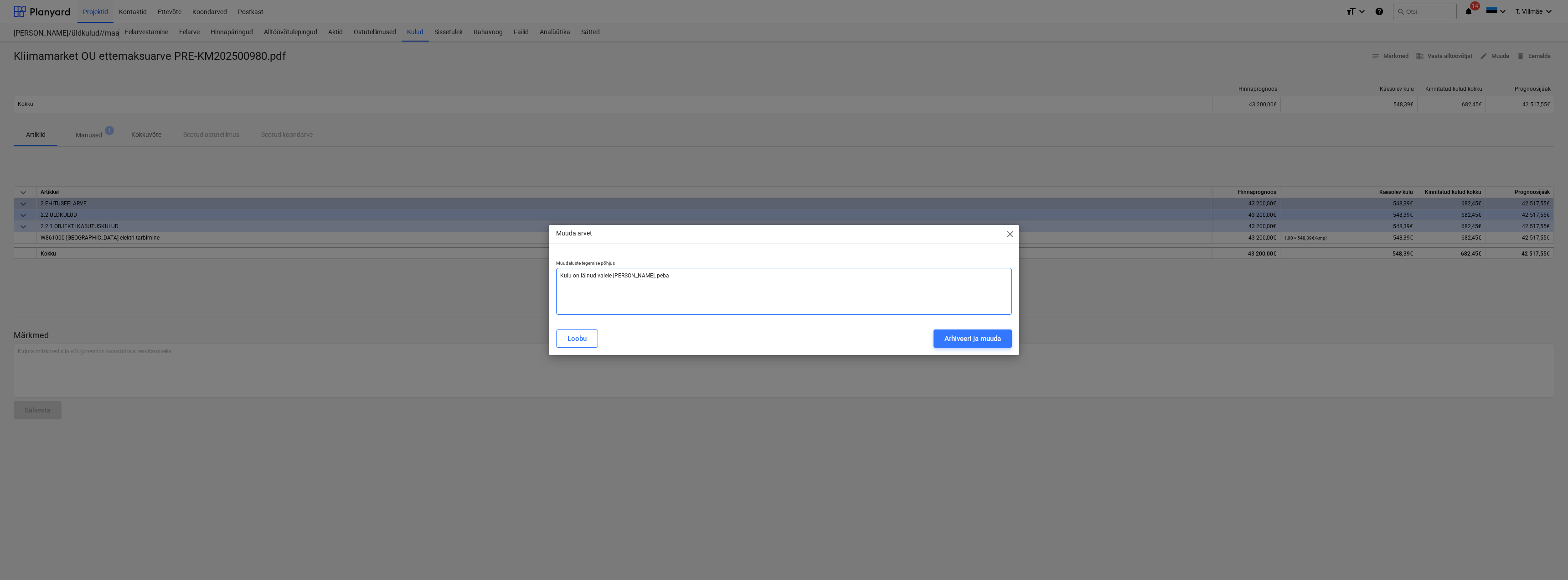
type textarea "Kulu on läinud valele [PERSON_NAME], peba o"
type textarea "x"
type textarea "Kulu on läinud valele [PERSON_NAME], peba ol"
type textarea "x"
type textarea "Kulu on läinud valele [PERSON_NAME], peba ole"
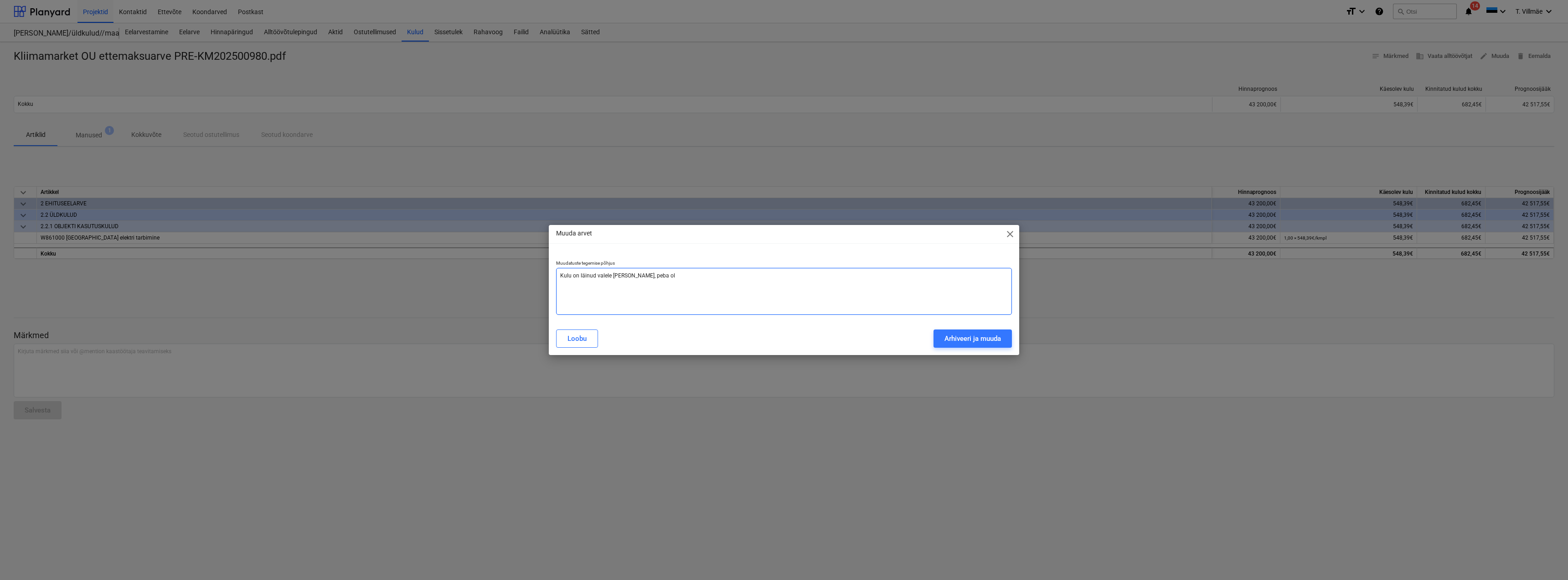
type textarea "x"
type textarea "Kulu on läinud valele [PERSON_NAME], peba olem"
type textarea "x"
type textarea "Kulu on läinud valele [PERSON_NAME], peba olema"
type textarea "x"
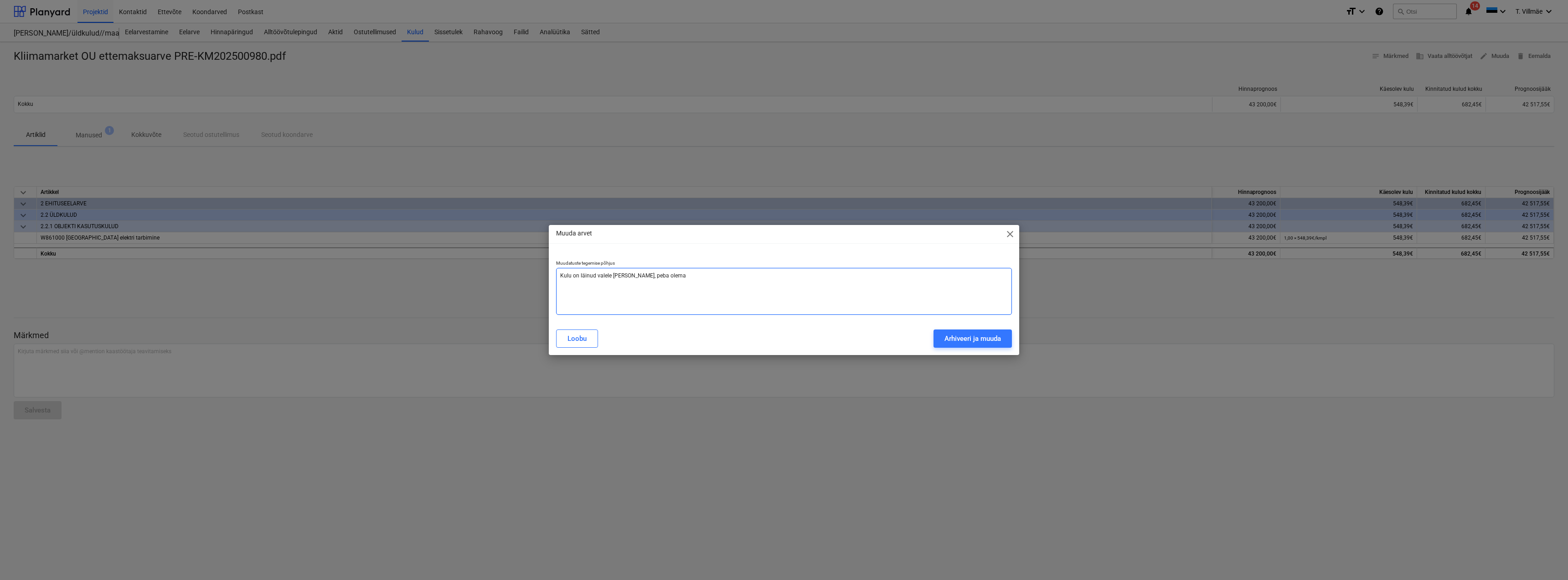
type textarea "Kulu on läinud valele [PERSON_NAME], peba olema"
type textarea "x"
type textarea "Kulu on läinud valele [PERSON_NAME], peba olema e"
type textarea "x"
type textarea "Kulu on läinud valele [PERSON_NAME], peba olema et"
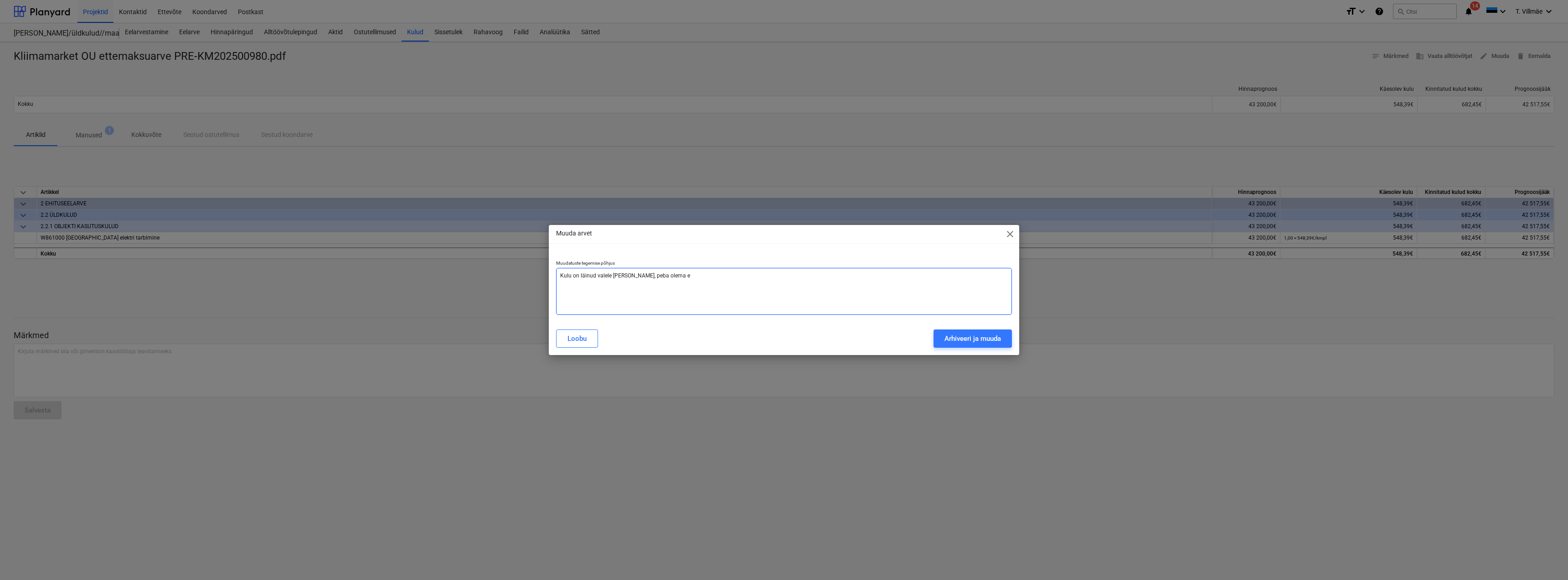
type textarea "x"
type textarea "Kulu on läinud valele [PERSON_NAME], peba olema ett"
type textarea "x"
type textarea "Kulu on läinud valele [PERSON_NAME], peba olema ette"
type textarea "x"
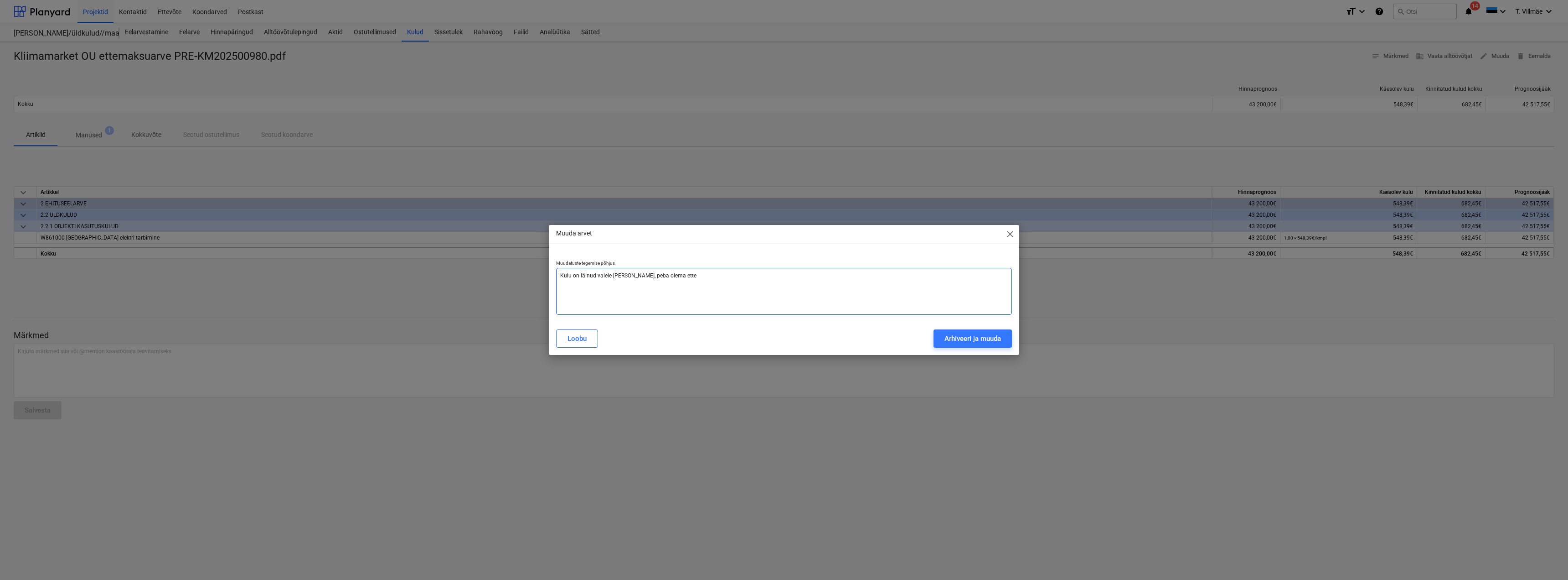
type textarea "Kulu on läinud valele [PERSON_NAME], peba olema ettem"
type textarea "x"
type textarea "Kulu on läinud valele [PERSON_NAME], peba [PERSON_NAME]"
type textarea "x"
type textarea "Kulu on läinud valele [PERSON_NAME], peba olema ettemak"
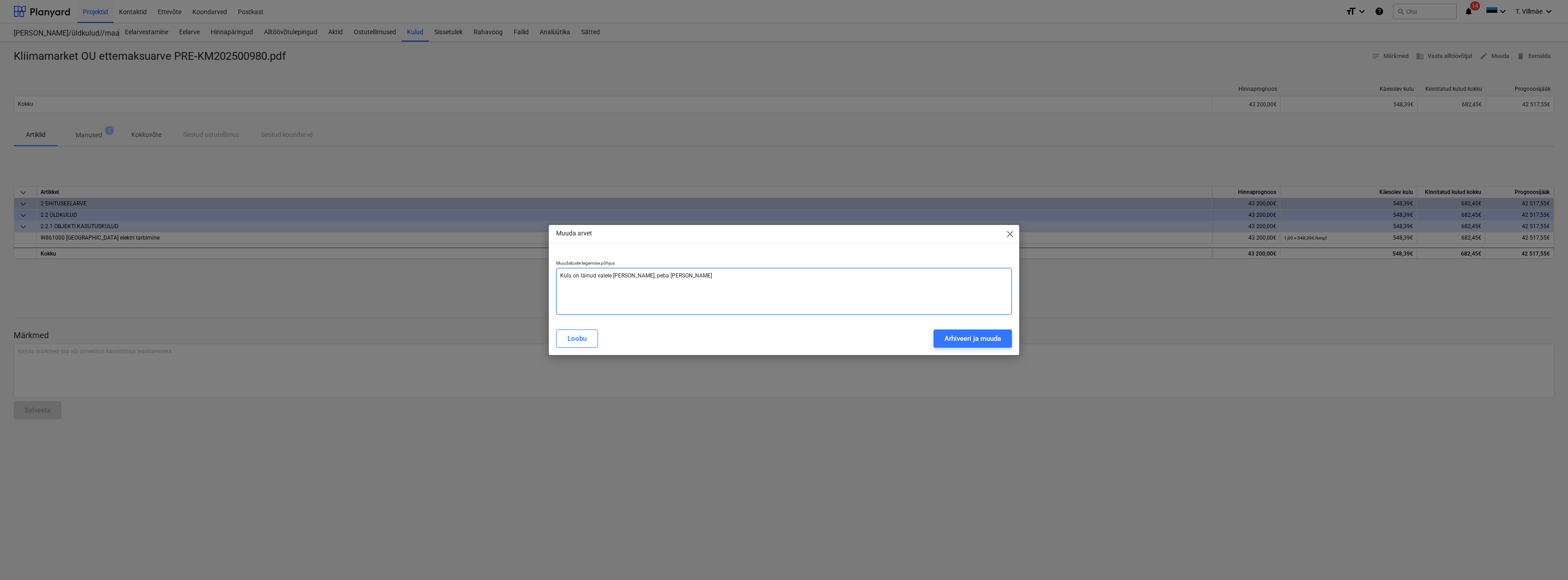
type textarea "x"
type textarea "Kulu on läinud valele [PERSON_NAME], peba olema ettemaks"
type textarea "x"
type textarea "Kulu on läinud valele [PERSON_NAME], peba olema ettemaksu"
type textarea "x"
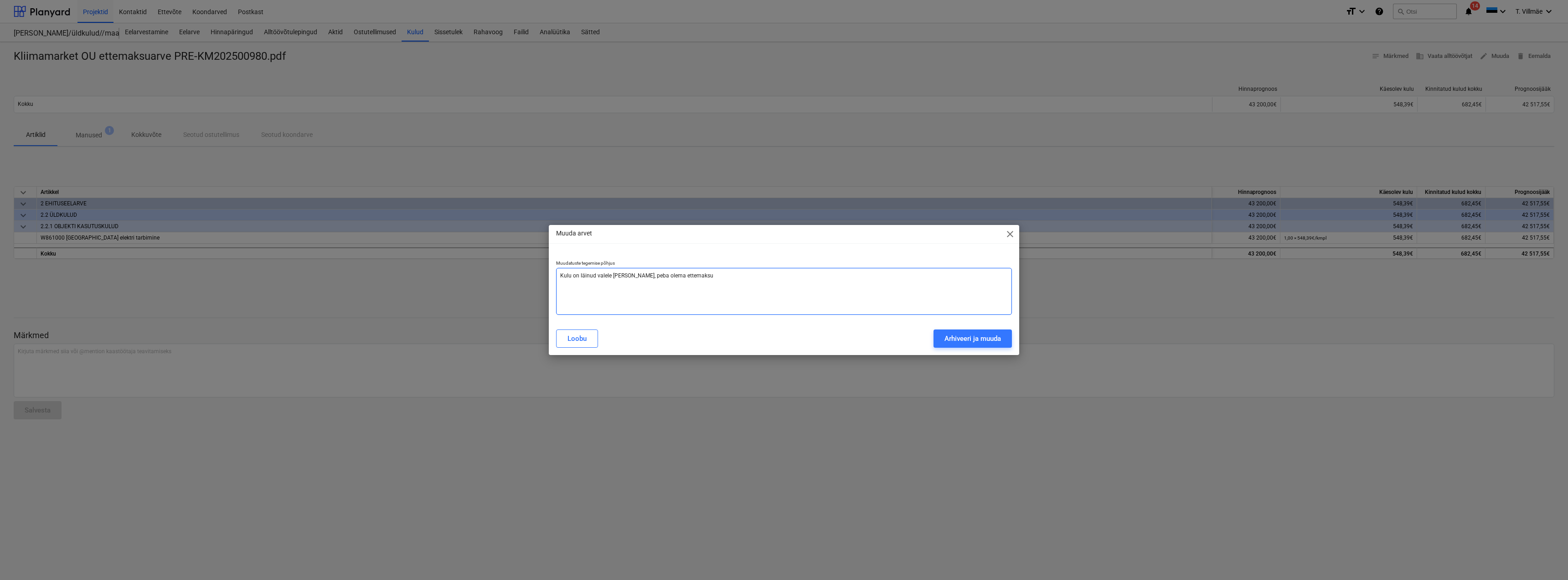
type textarea "Kulu on läinud valele [PERSON_NAME], peba olema ettemaksu"
type textarea "x"
type textarea "Kulu on läinud valele [PERSON_NAME], peba olema ettemaksu r"
type textarea "x"
type textarea "Kulu on läinud valele [PERSON_NAME], peba olema ettemaksu re"
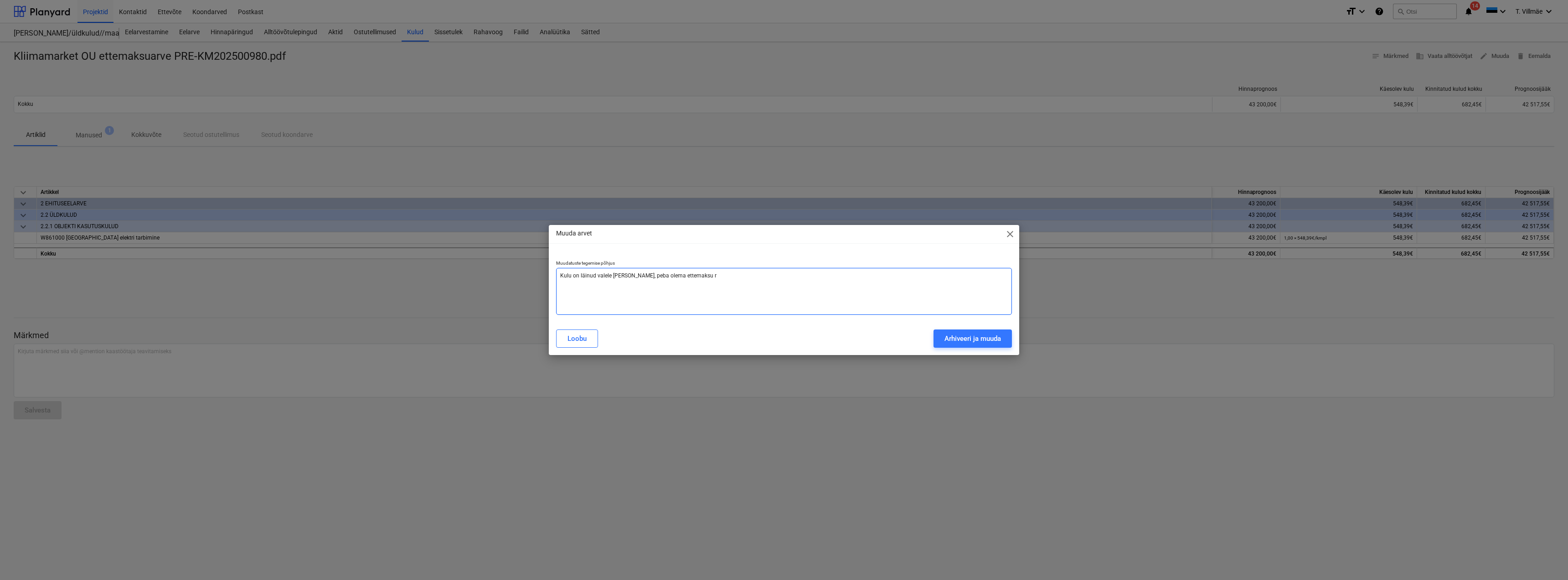
type textarea "x"
type textarea "Kulu on läinud valele [PERSON_NAME], peba olema ettemaksu rea"
type textarea "x"
type textarea "Kulu on läinud valele [PERSON_NAME], peba olema ettemaksu real"
type textarea "x"
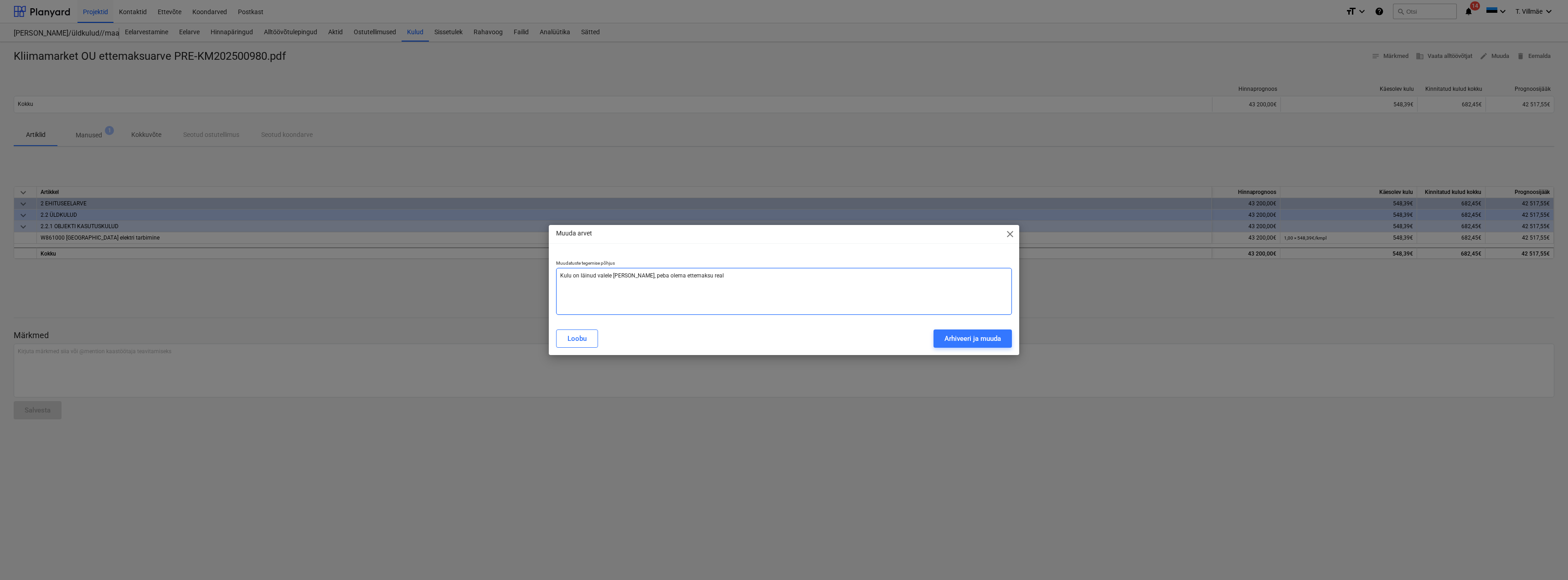
type textarea "Kulu on läinud valele [PERSON_NAME], peba olema ettemaksu real."
type textarea "x"
click at [638, 276] on textarea "Kulu on läinud valele [PERSON_NAME], peba olema ettemaksu real." at bounding box center [784, 291] width 456 height 47
type textarea "Kulu on läinud valele [PERSON_NAME], peb olema ettemaksu real."
type textarea "x"
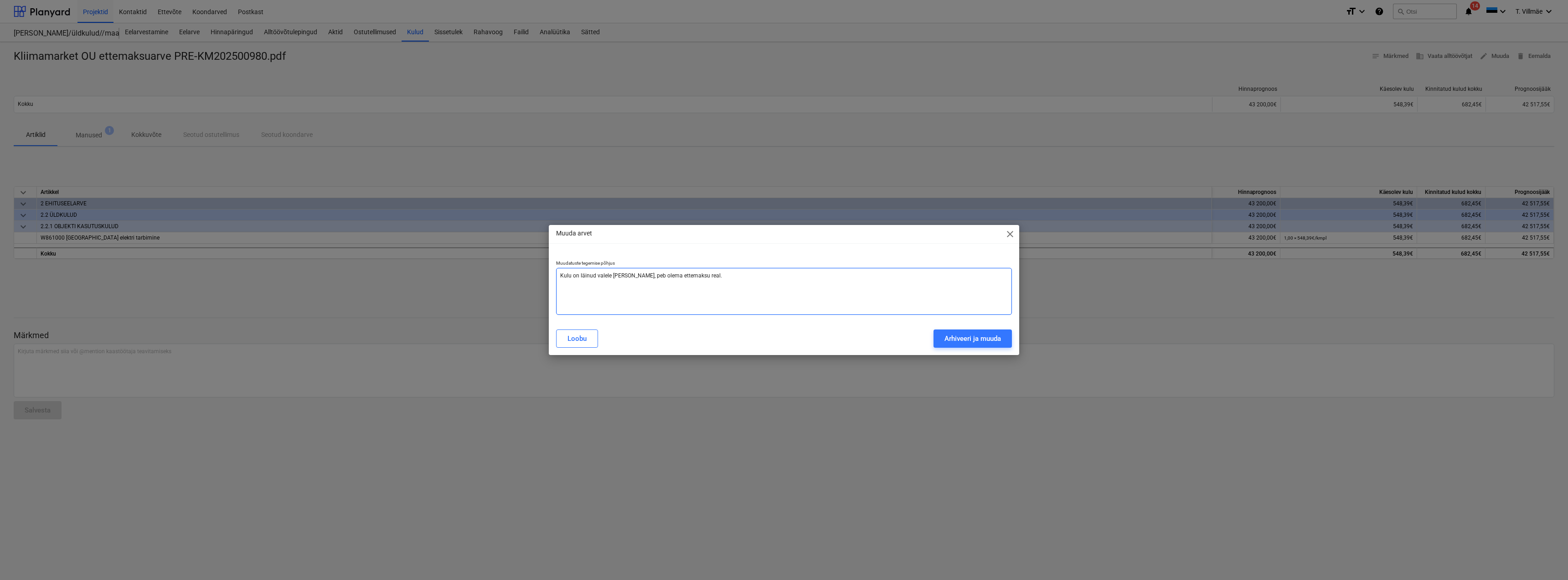
type textarea "Kulu on läinud valele [PERSON_NAME] olema ettemaksu real."
type textarea "x"
type textarea "Kulu on läinud valele [PERSON_NAME], pea olema ettemaksu real."
type textarea "x"
type textarea "Kulu on läinud valele [PERSON_NAME], peab olema ettemaksu real."
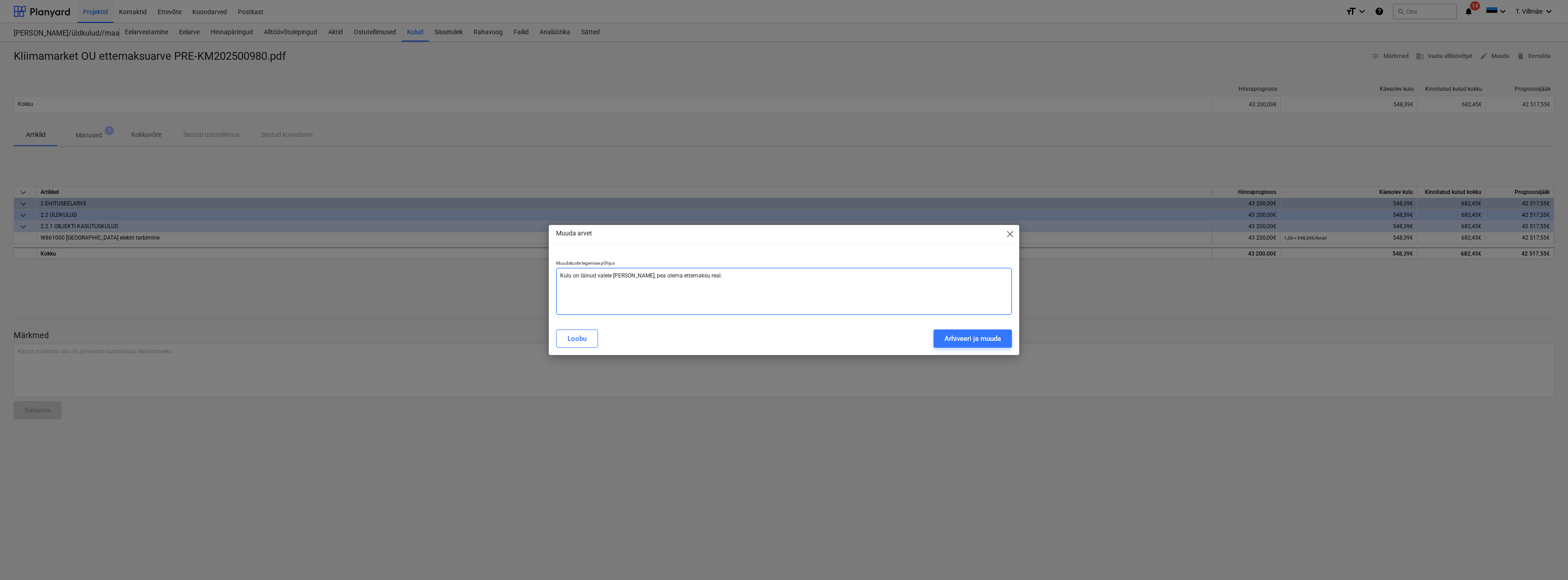
type textarea "x"
type textarea "Kulu on läinud valele [PERSON_NAME], peab olema ettemaksu real."
click at [959, 339] on div "Arhiveeri ja muuda" at bounding box center [973, 339] width 56 height 12
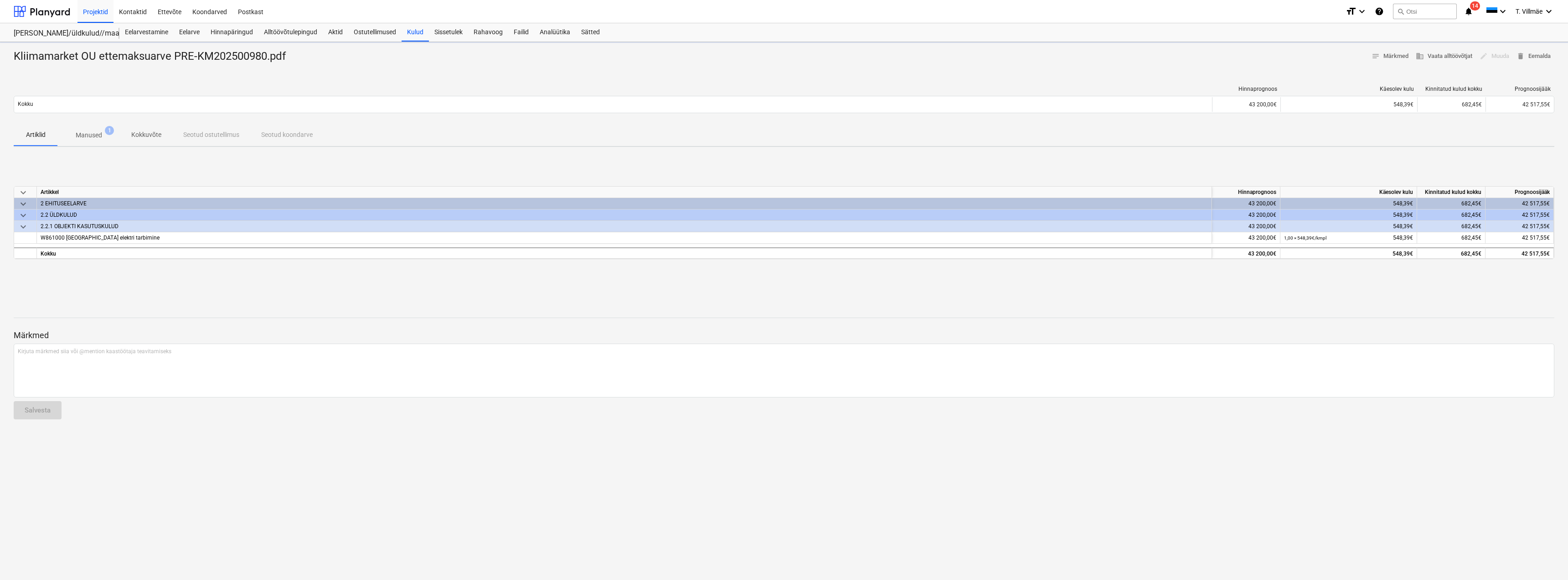
type textarea "x"
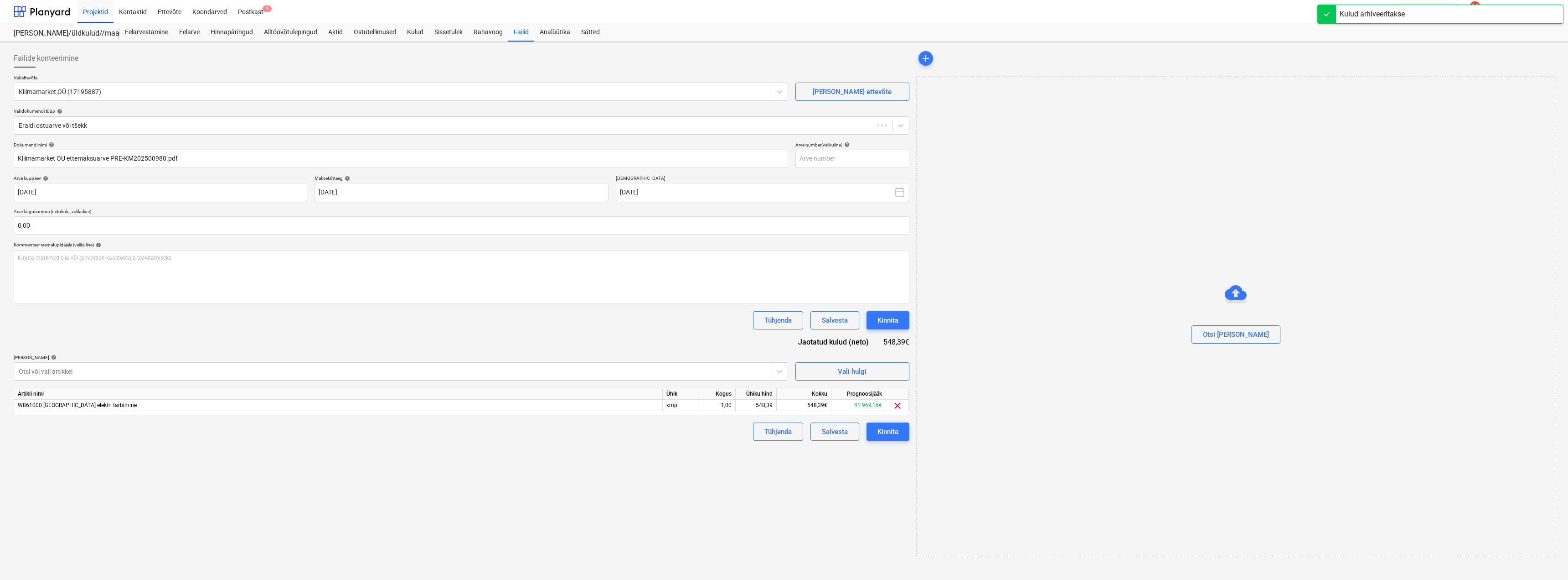
type input "Kliimamarket OU ettemaksuarve PRE-KM202500980.pdf"
type input "[DATE]"
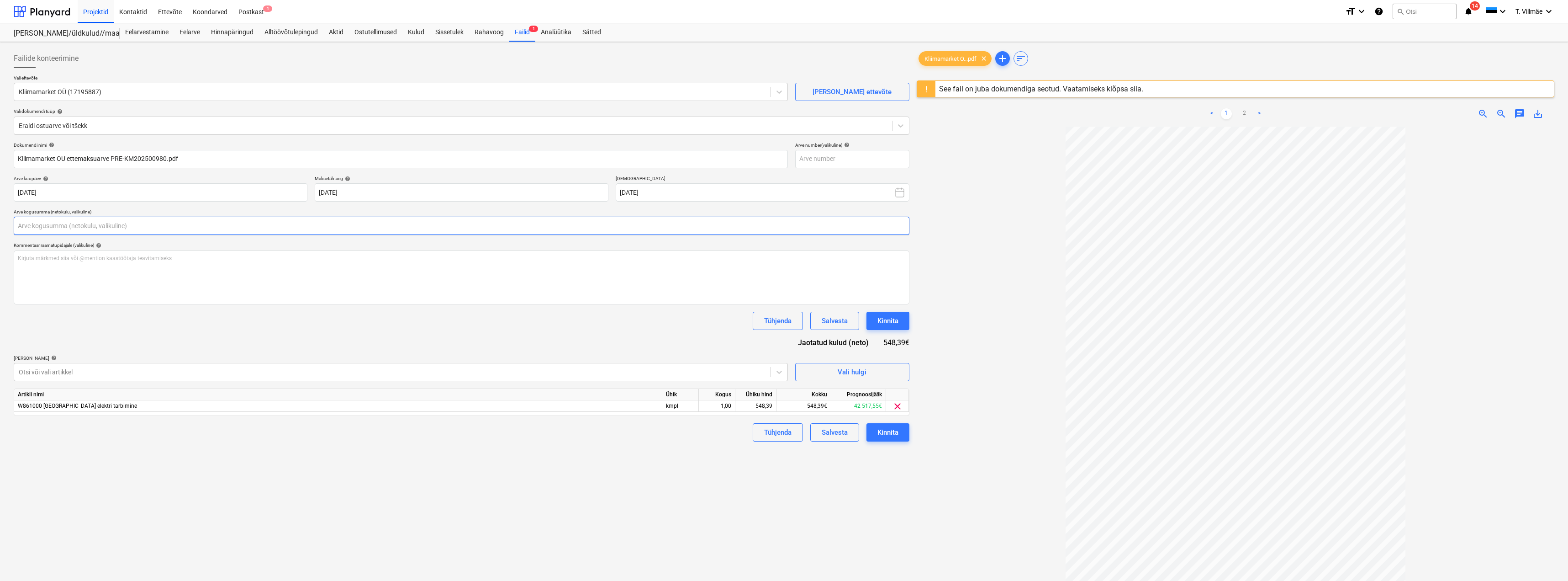
click at [51, 222] on input "text" at bounding box center [461, 225] width 895 height 18
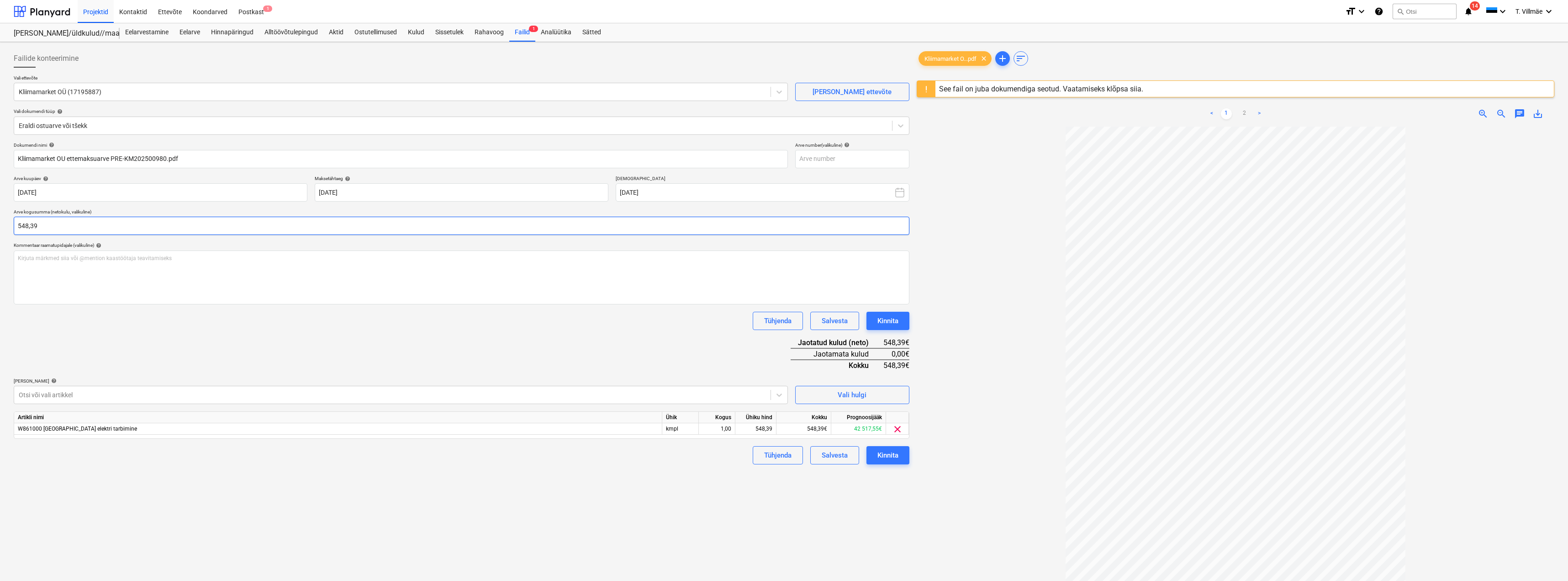
type input "548,39"
click at [893, 429] on span "clear" at bounding box center [897, 429] width 11 height 11
click at [784, 396] on icon at bounding box center [779, 395] width 9 height 9
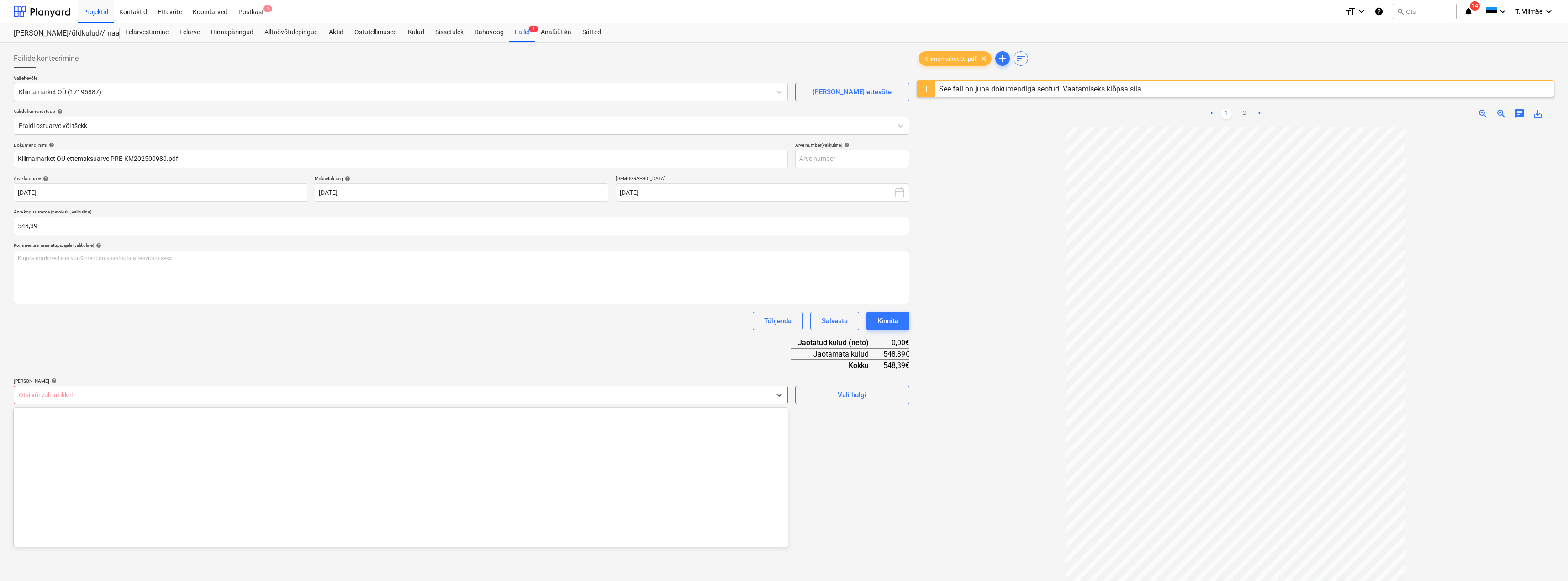
scroll to position [5573, 0]
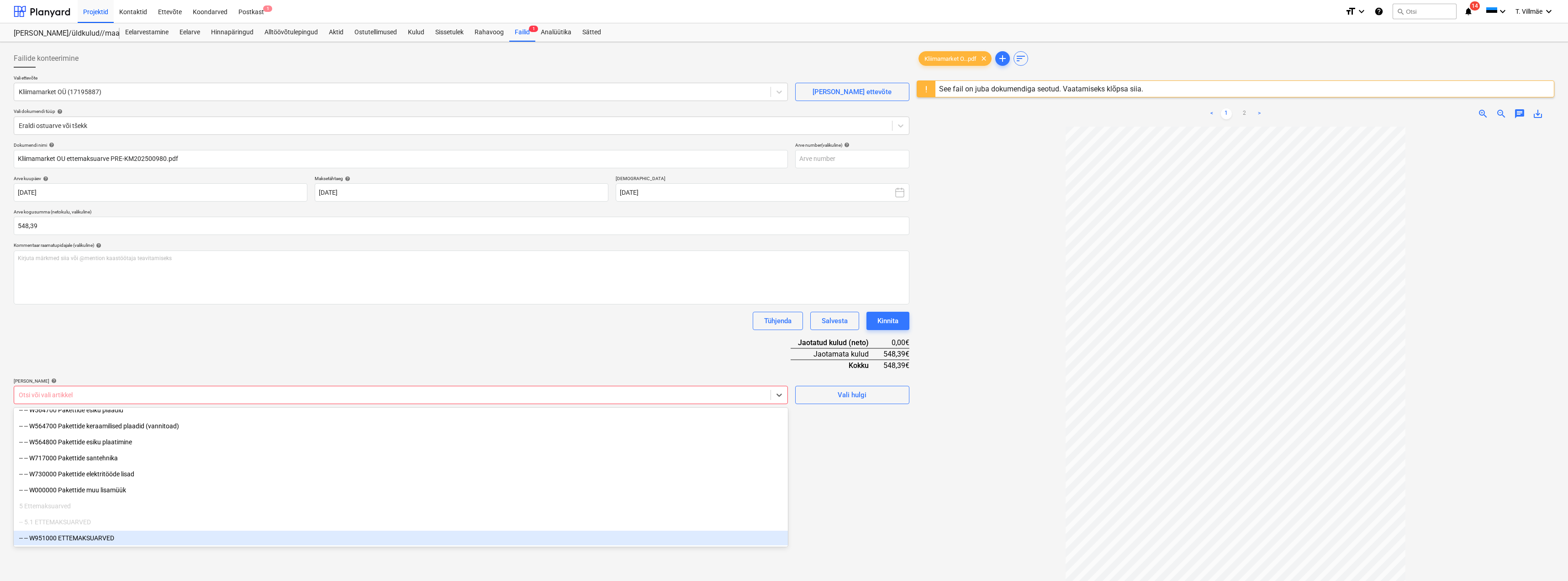
click at [102, 536] on div "-- -- W951000 ETTEMAKSUARVED" at bounding box center [401, 538] width 774 height 15
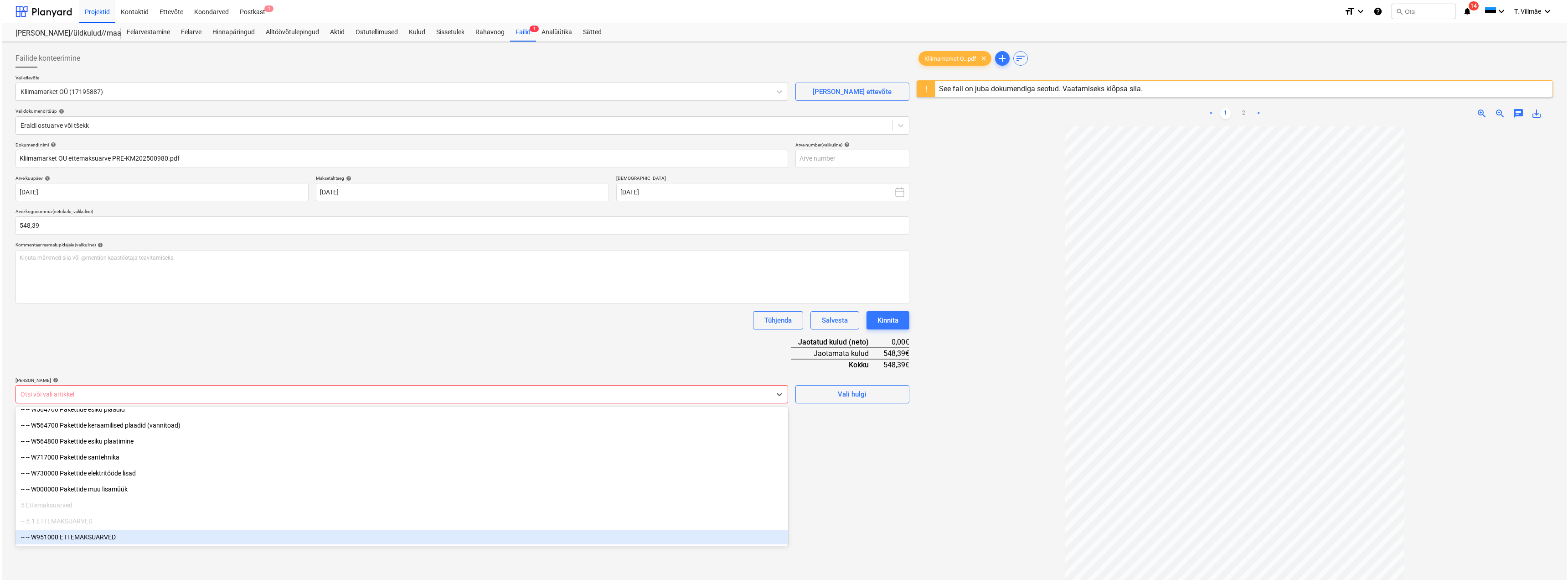
scroll to position [5515, 0]
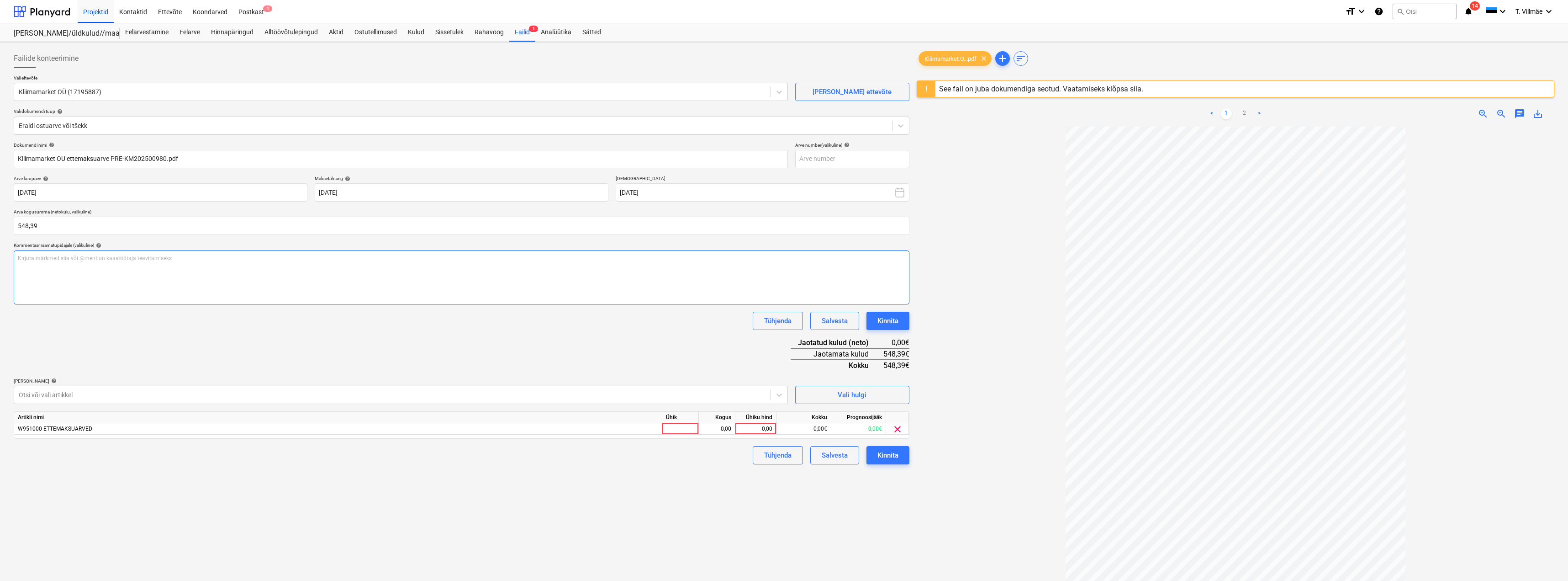
click at [243, 302] on div "Kirjuta märkmed siia või @mention kaastöötaja teavitamiseks ﻿" at bounding box center [461, 277] width 895 height 54
click at [671, 429] on div at bounding box center [681, 428] width 37 height 11
type input "kmpl"
click at [726, 429] on div "0,00" at bounding box center [717, 428] width 29 height 11
type input "1"
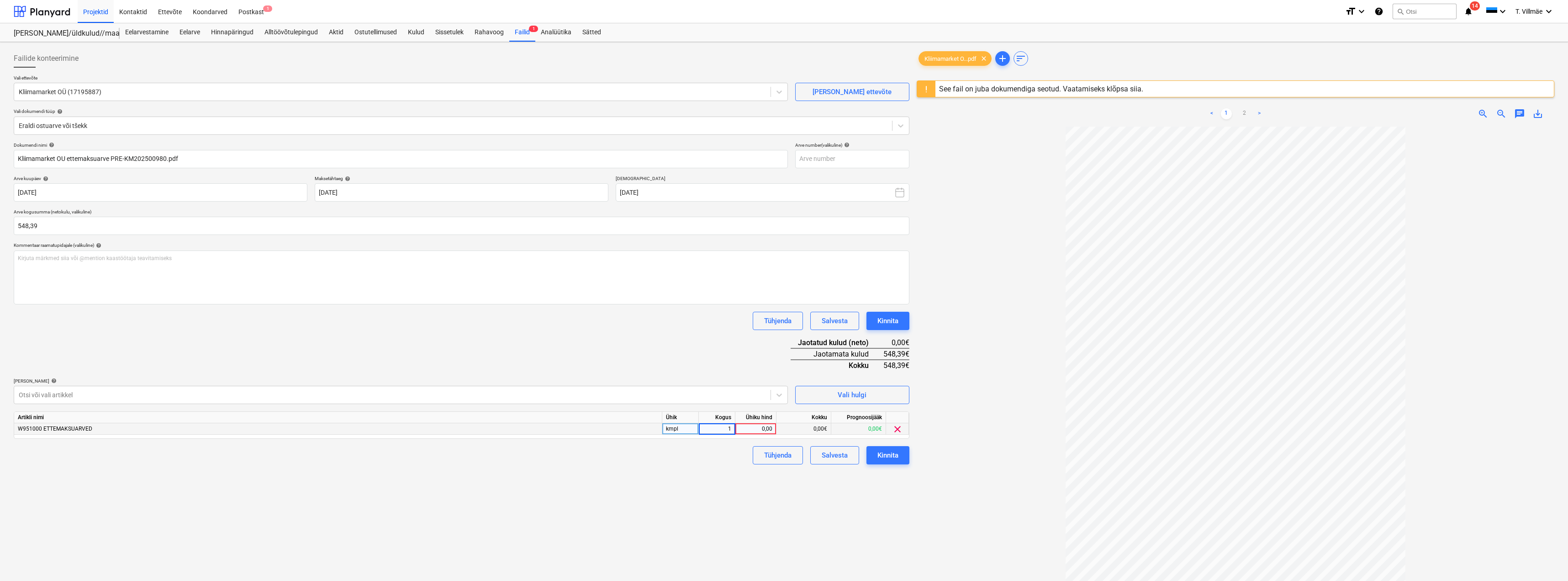
click at [755, 431] on div "0,00" at bounding box center [755, 428] width 33 height 11
type input "548,39"
click at [669, 501] on div "Failide konteerimine Vali ettevõte Kliimamarket OÜ (17195887) [PERSON_NAME] uus…" at bounding box center [461, 366] width 903 height 640
click at [904, 129] on icon at bounding box center [900, 126] width 9 height 9
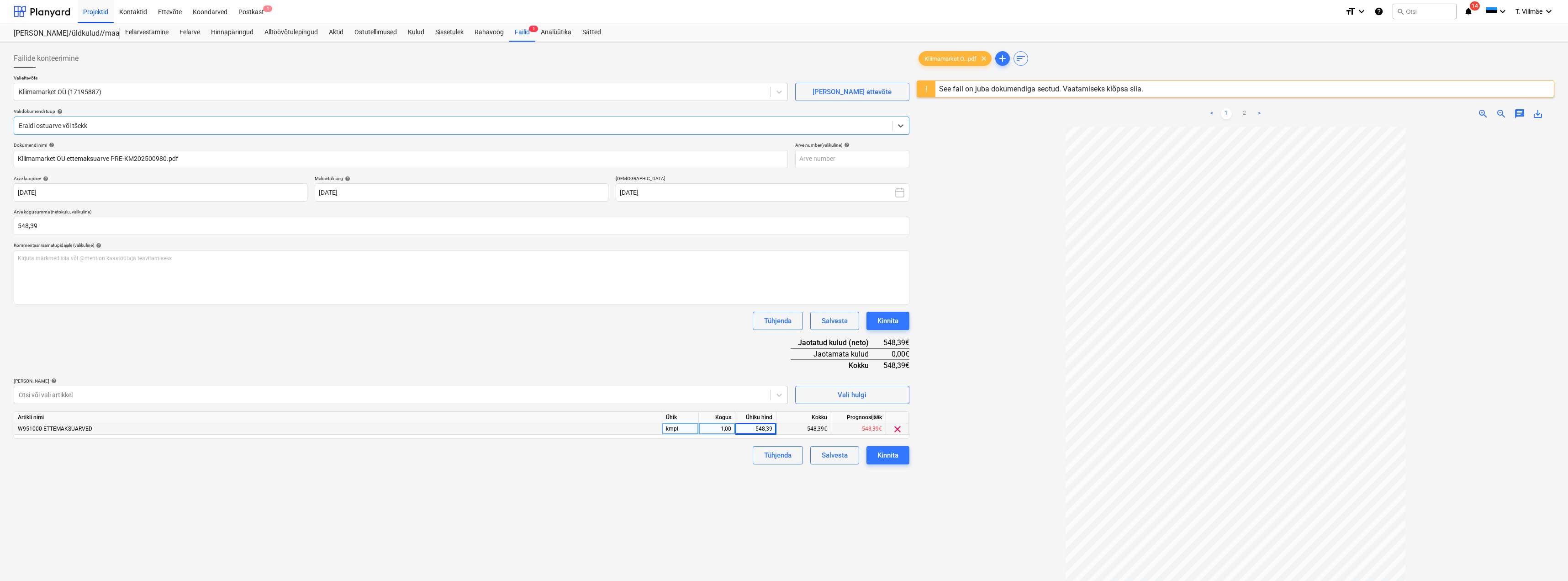
click at [409, 493] on div "Failide konteerimine Vali ettevõte Kliimamarket OÜ (17195887) [PERSON_NAME] uus…" at bounding box center [461, 366] width 903 height 640
click at [888, 461] on div "Kinnita" at bounding box center [888, 455] width 21 height 12
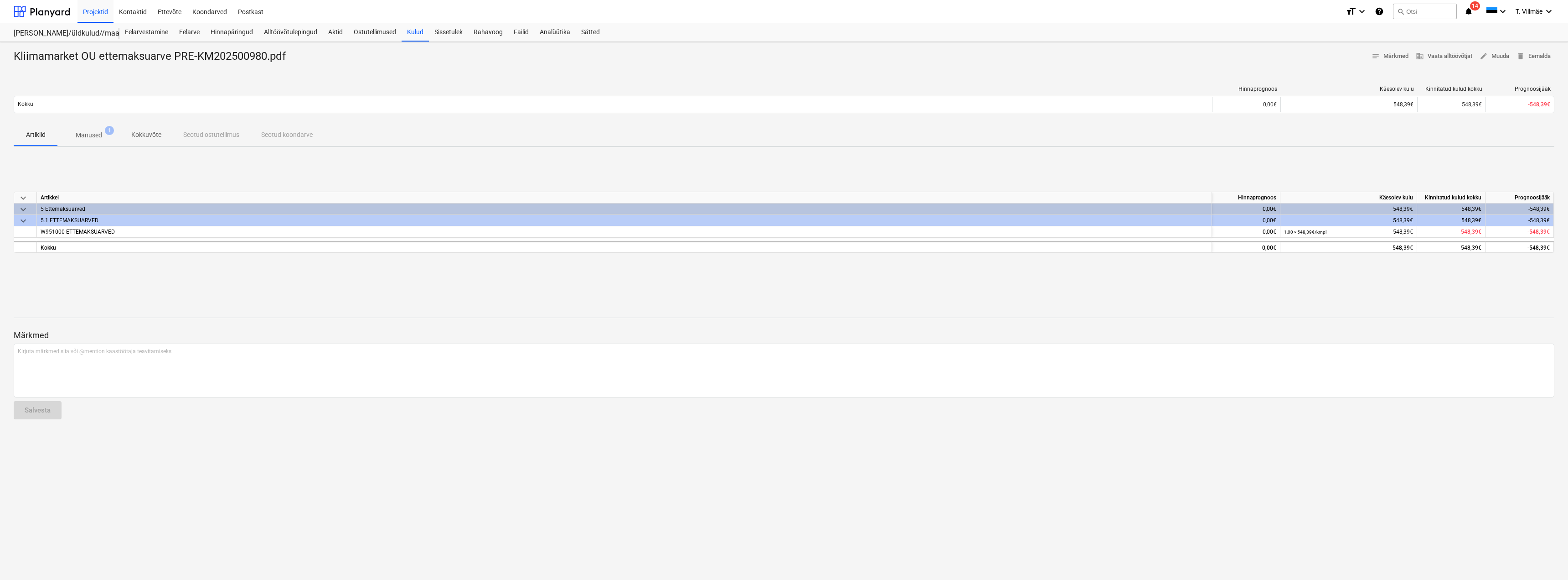
click at [153, 133] on p "Kokkuvõte" at bounding box center [146, 134] width 30 height 10
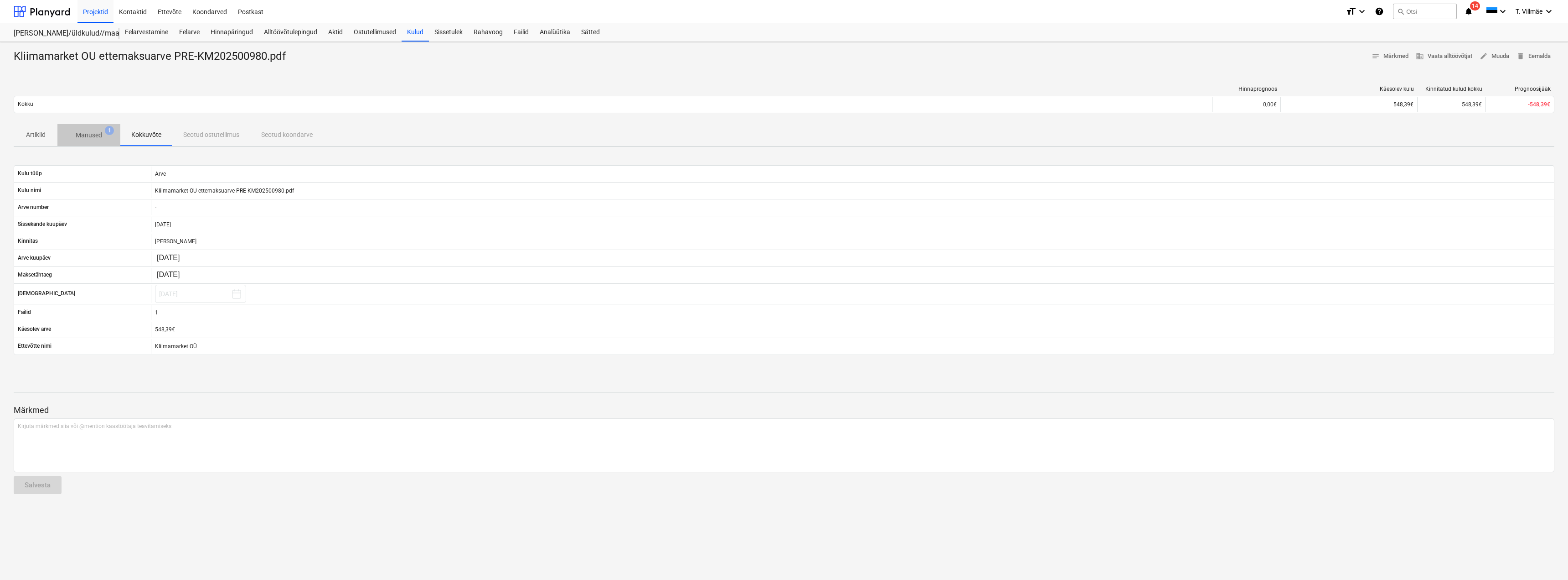
click at [92, 134] on p "Manused" at bounding box center [89, 135] width 26 height 10
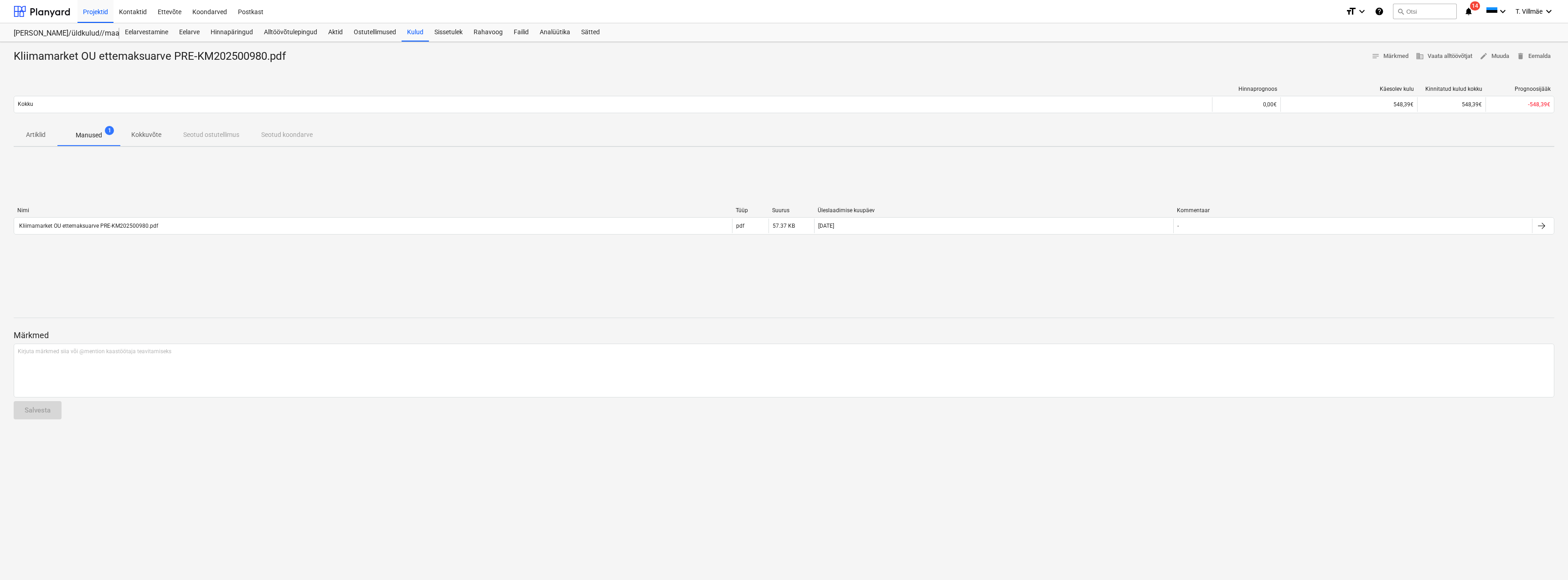
click at [31, 130] on p "Artiklid" at bounding box center [35, 134] width 22 height 10
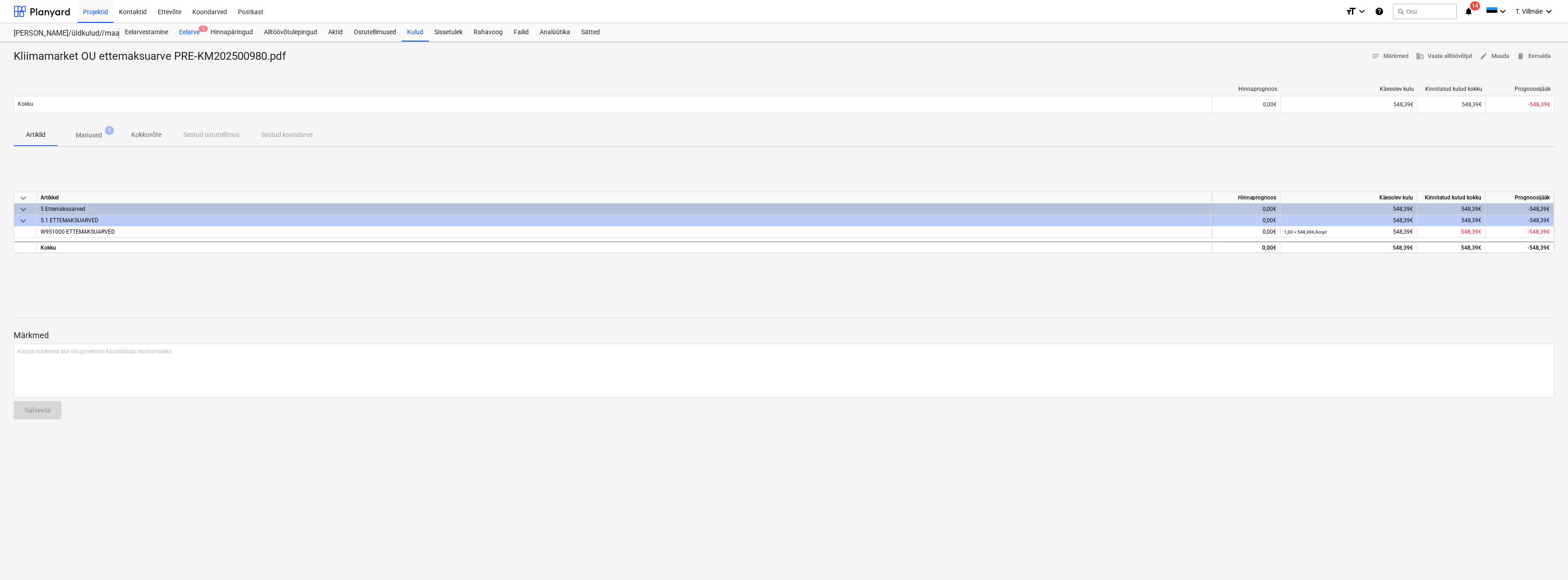
click at [193, 31] on div "Eelarve 1" at bounding box center [189, 32] width 32 height 18
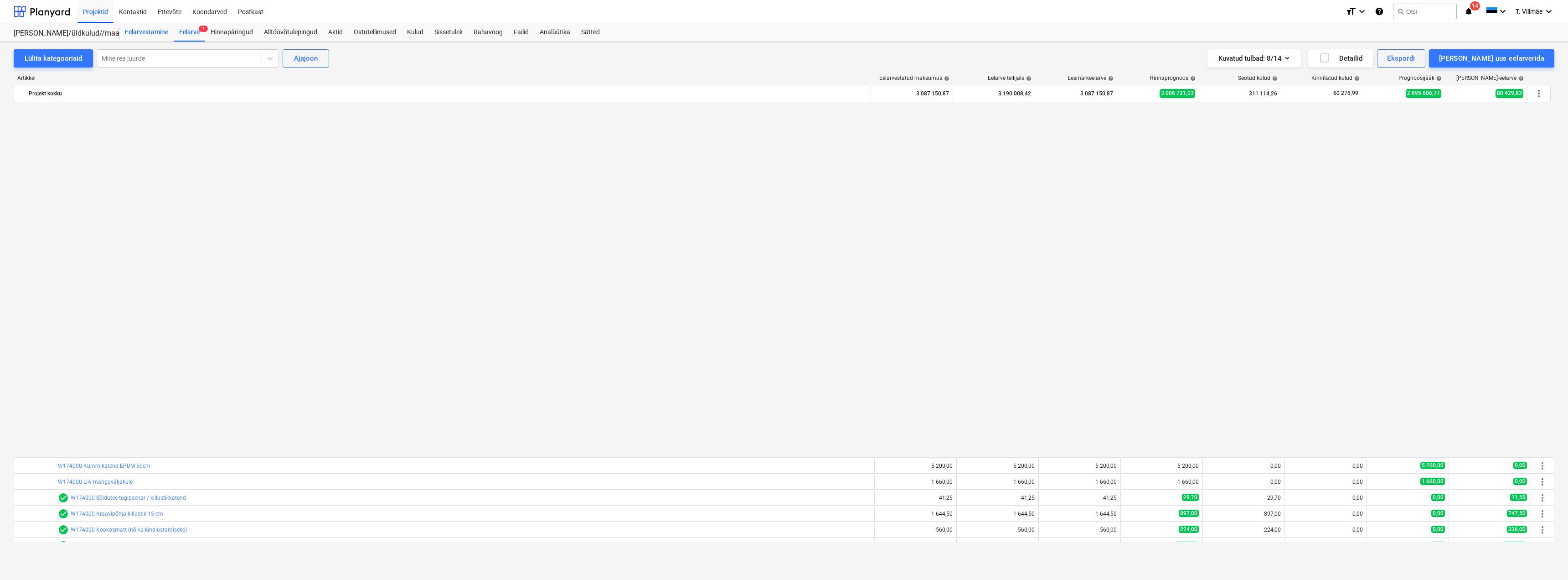
scroll to position [684, 0]
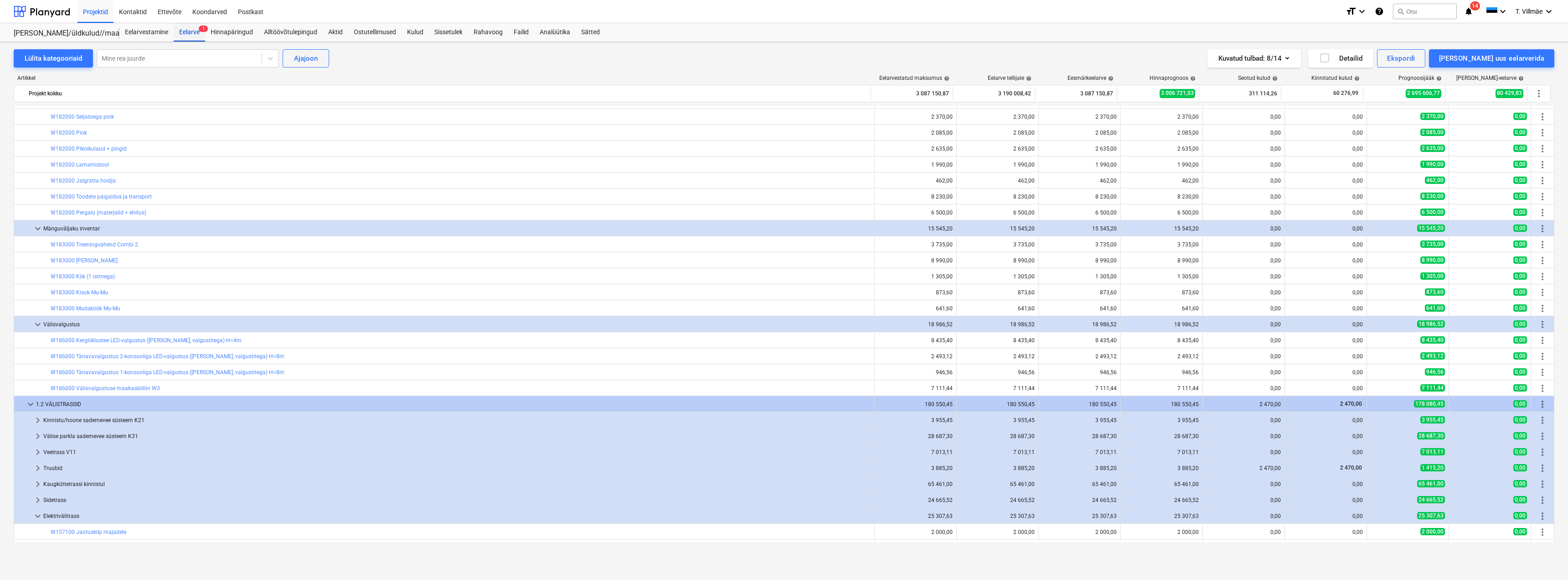
click at [193, 28] on div "Eelarve 1" at bounding box center [189, 32] width 32 height 18
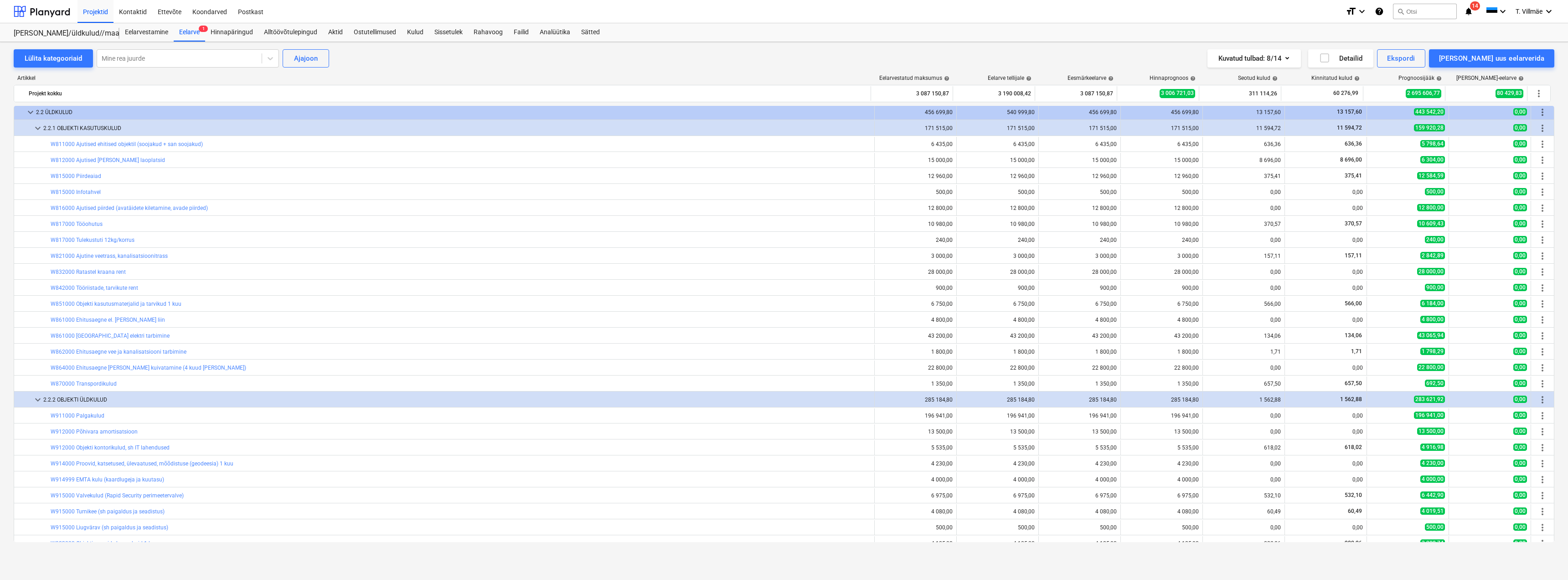
scroll to position [4593, 0]
